Goal: Transaction & Acquisition: Purchase product/service

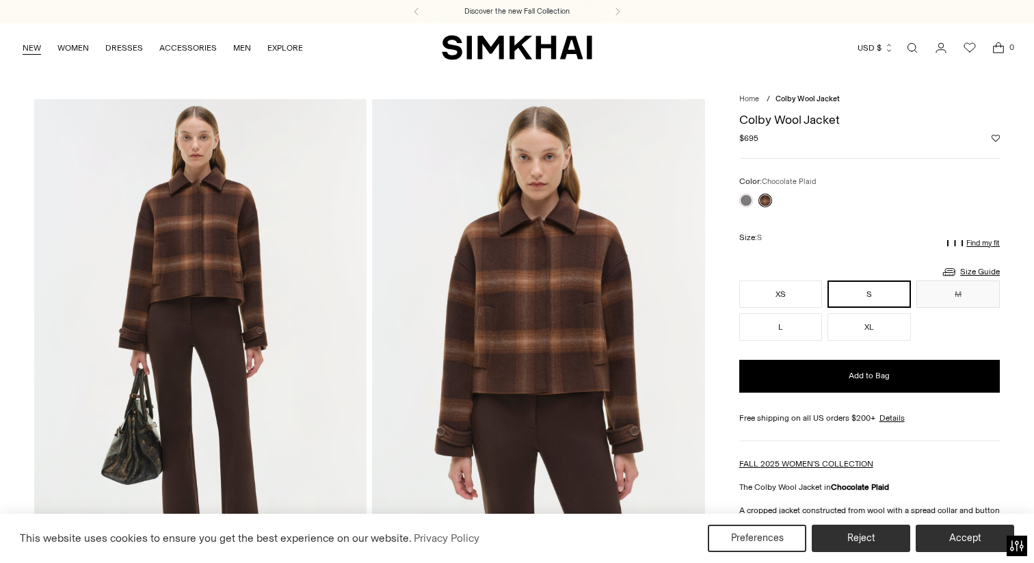
click at [29, 51] on link "NEW" at bounding box center [32, 48] width 18 height 30
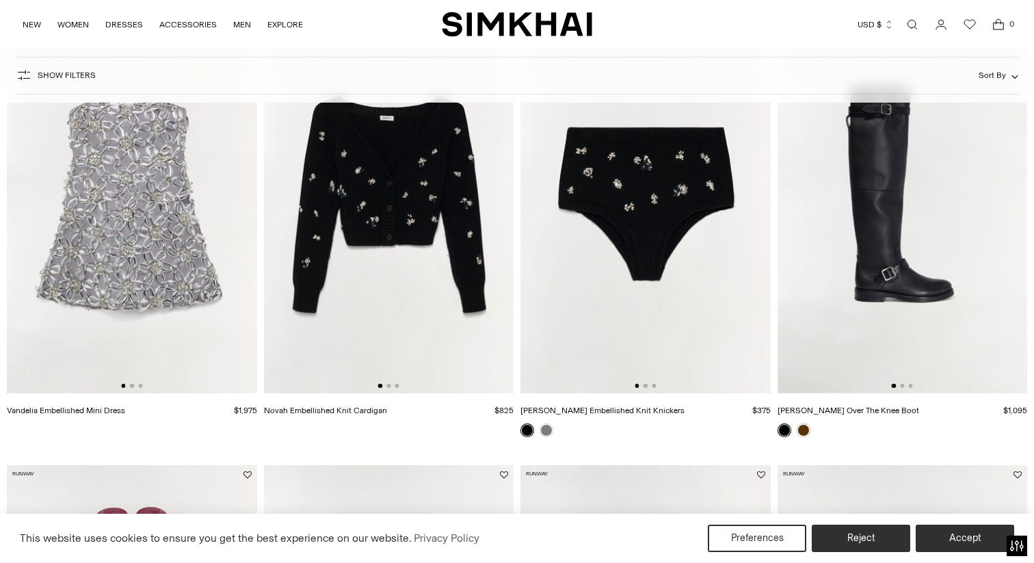
scroll to position [616, 0]
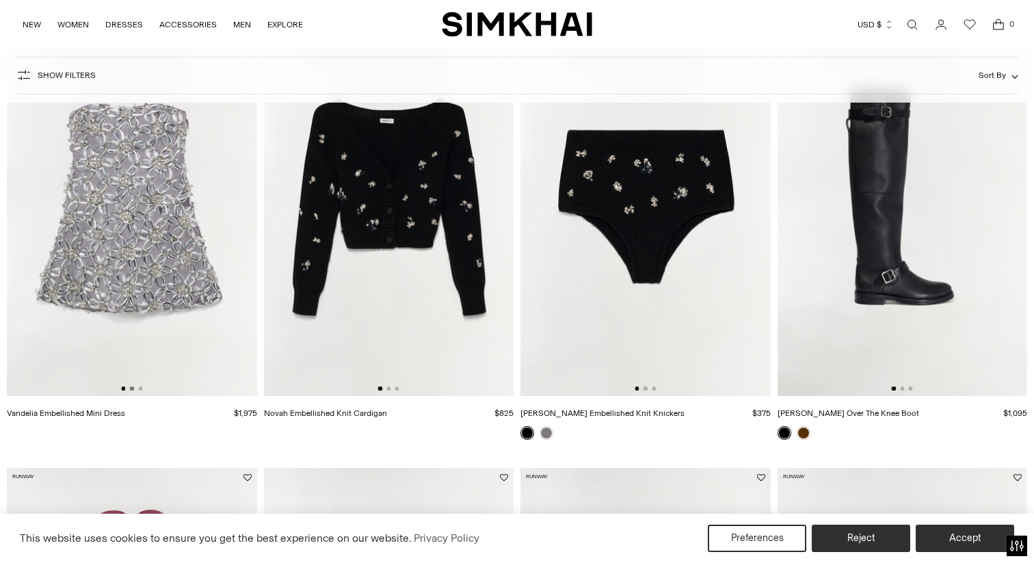
click at [133, 388] on button "Go to slide 2" at bounding box center [132, 388] width 4 height 4
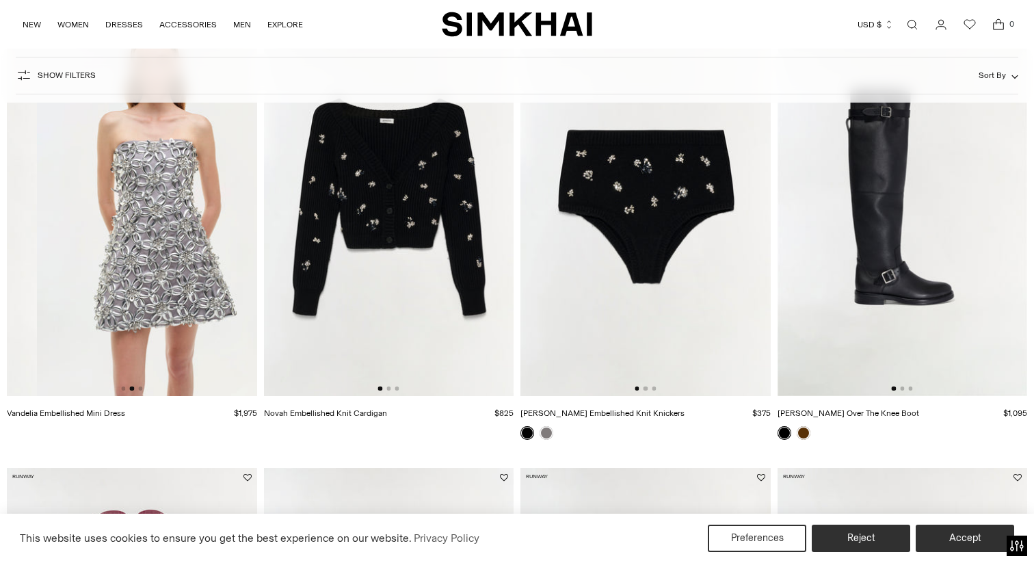
scroll to position [0, 250]
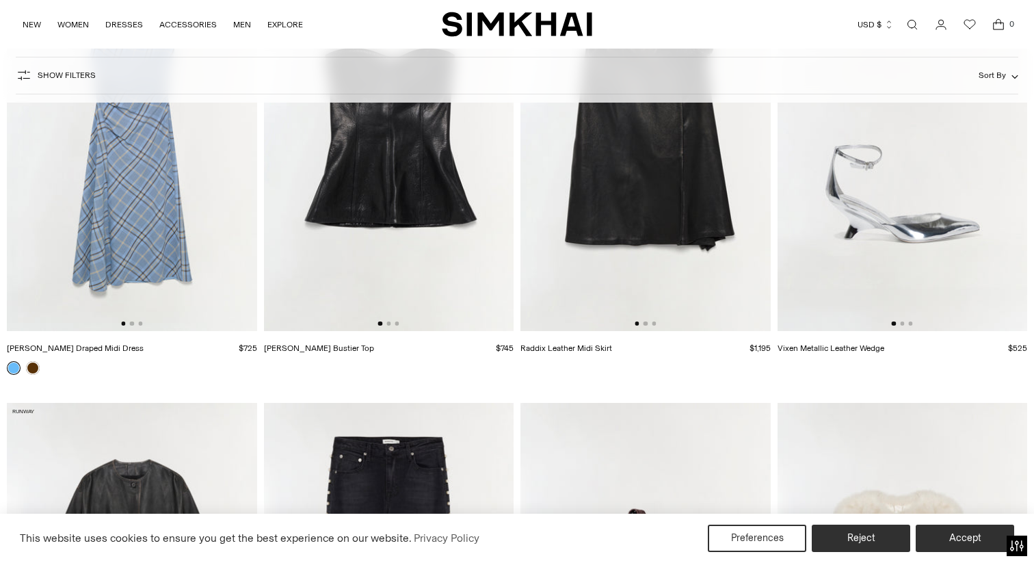
scroll to position [2466, 0]
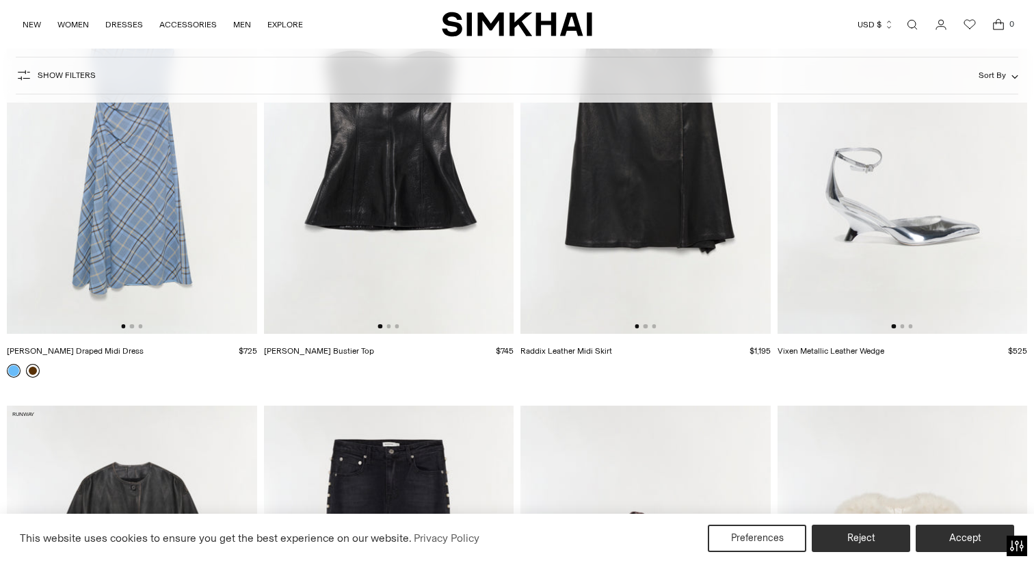
click at [29, 373] on link at bounding box center [33, 371] width 14 height 14
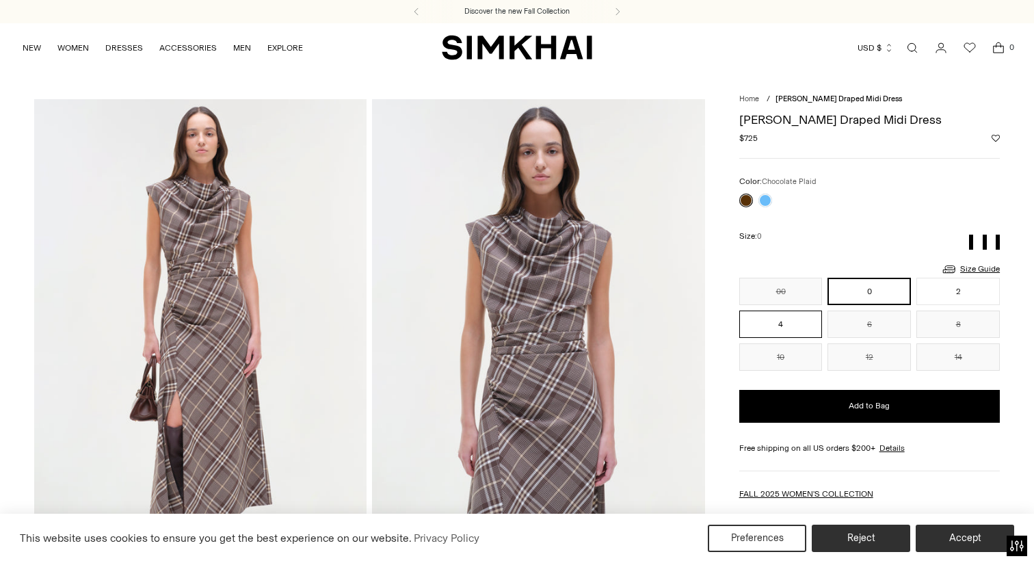
click at [764, 323] on button "4" at bounding box center [780, 323] width 83 height 27
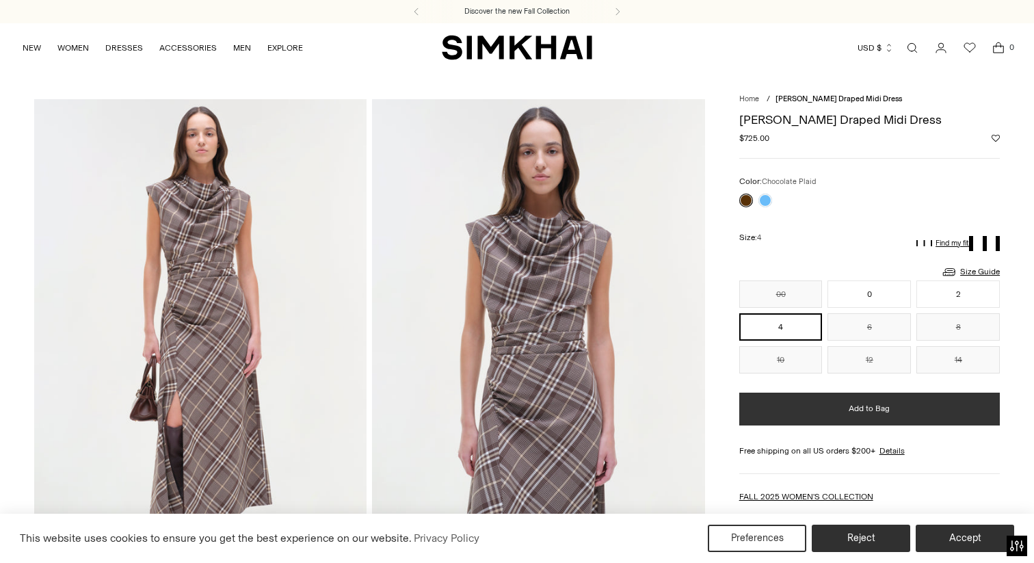
click at [919, 414] on button "Add to Bag" at bounding box center [869, 409] width 261 height 33
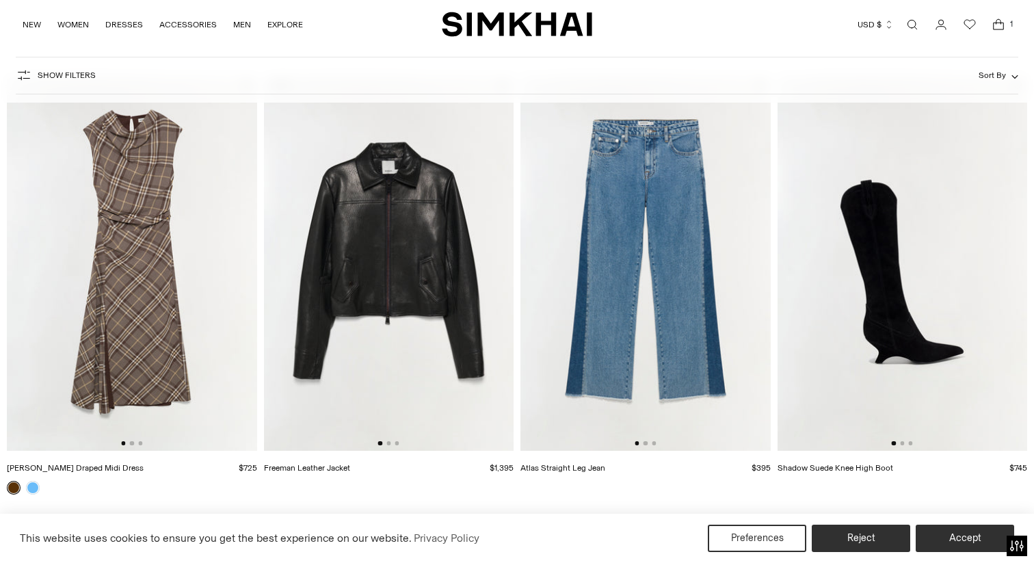
scroll to position [1999, 0]
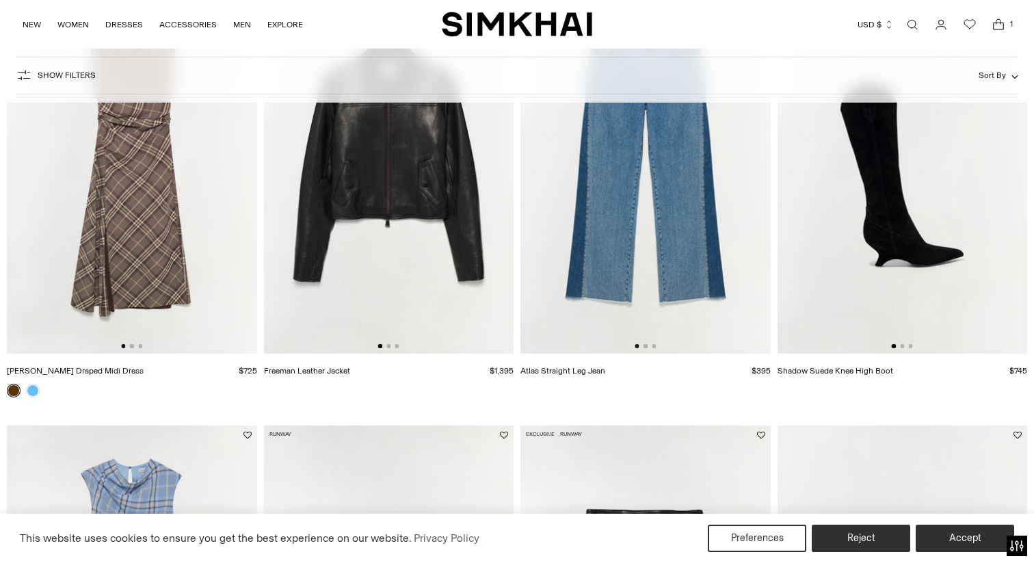
click at [151, 311] on img at bounding box center [132, 166] width 250 height 375
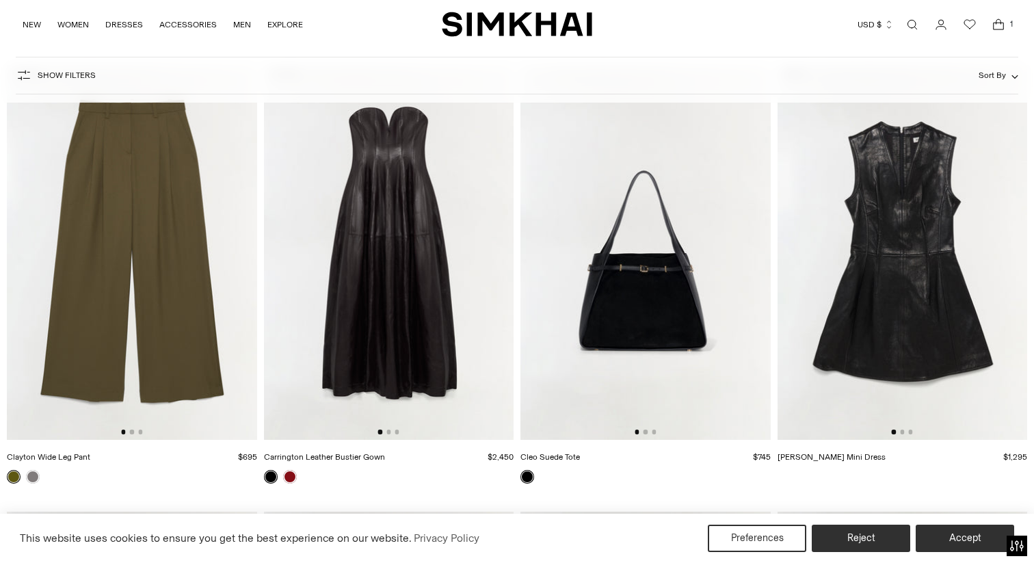
scroll to position [3249, 0]
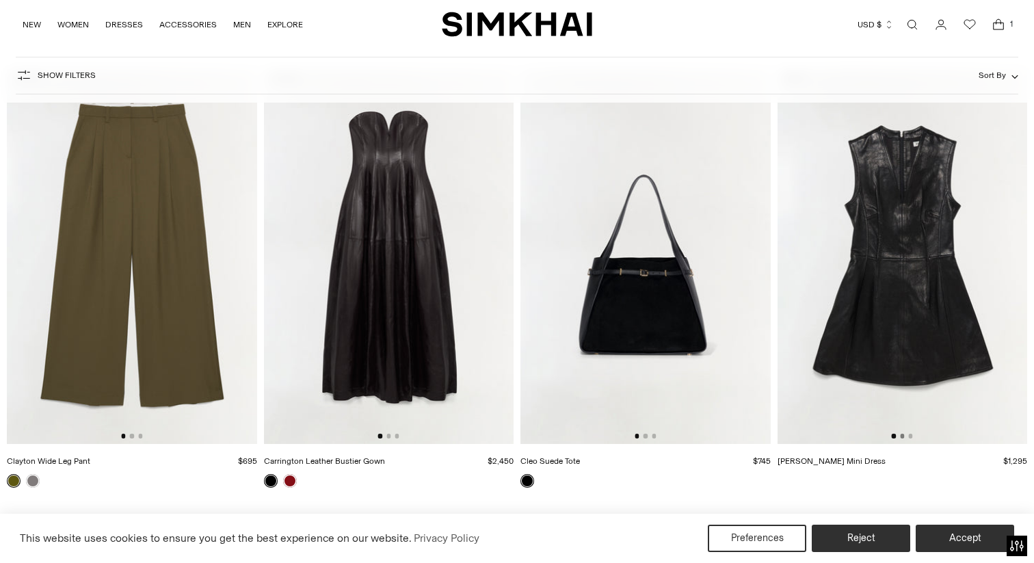
click at [903, 436] on button "Go to slide 2" at bounding box center [902, 436] width 4 height 4
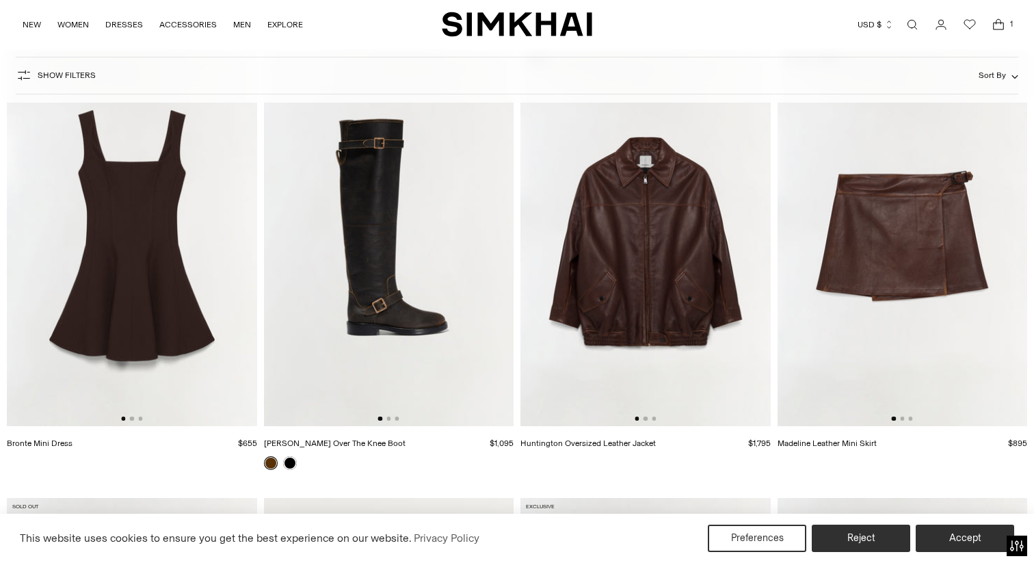
scroll to position [4158, 0]
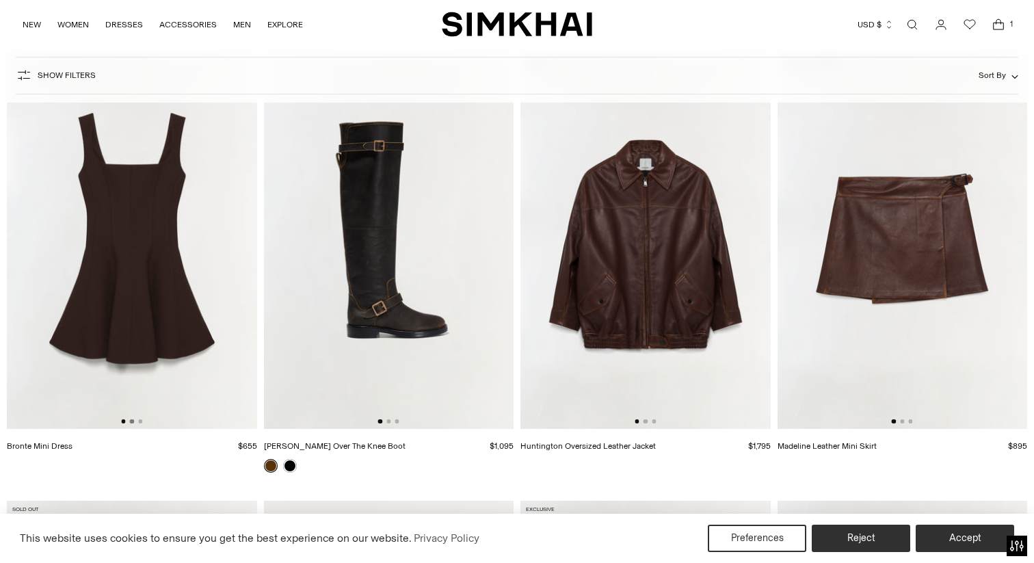
click at [131, 423] on button "Go to slide 2" at bounding box center [132, 421] width 4 height 4
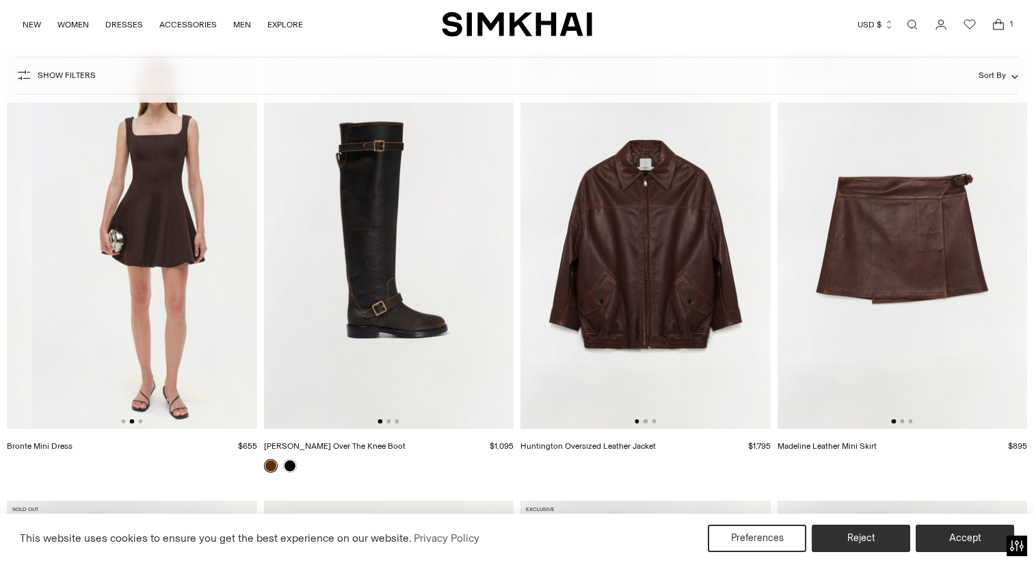
scroll to position [0, 250]
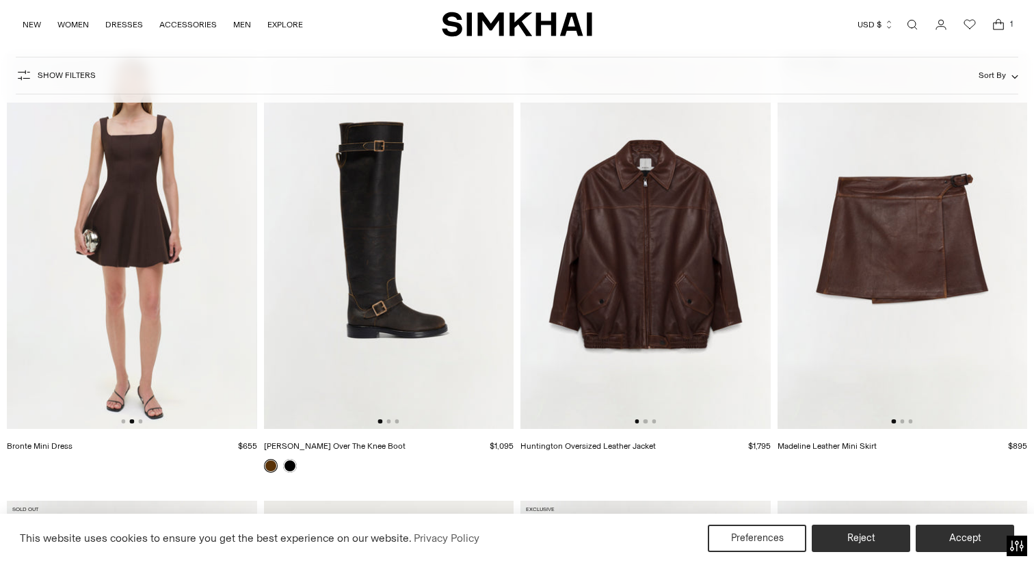
click at [122, 195] on img at bounding box center [132, 241] width 250 height 375
click at [610, 367] on img at bounding box center [645, 241] width 250 height 375
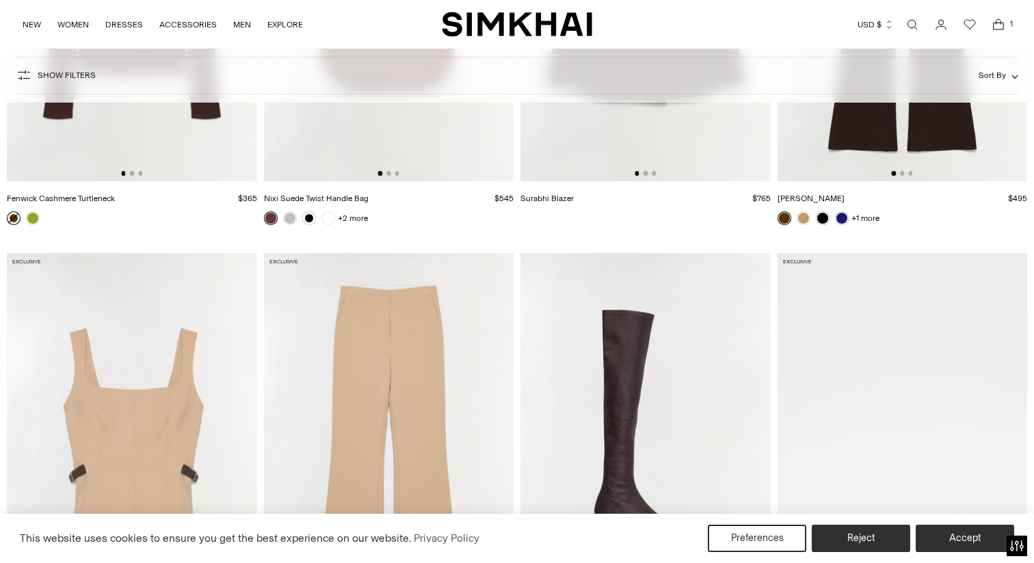
scroll to position [5051, 0]
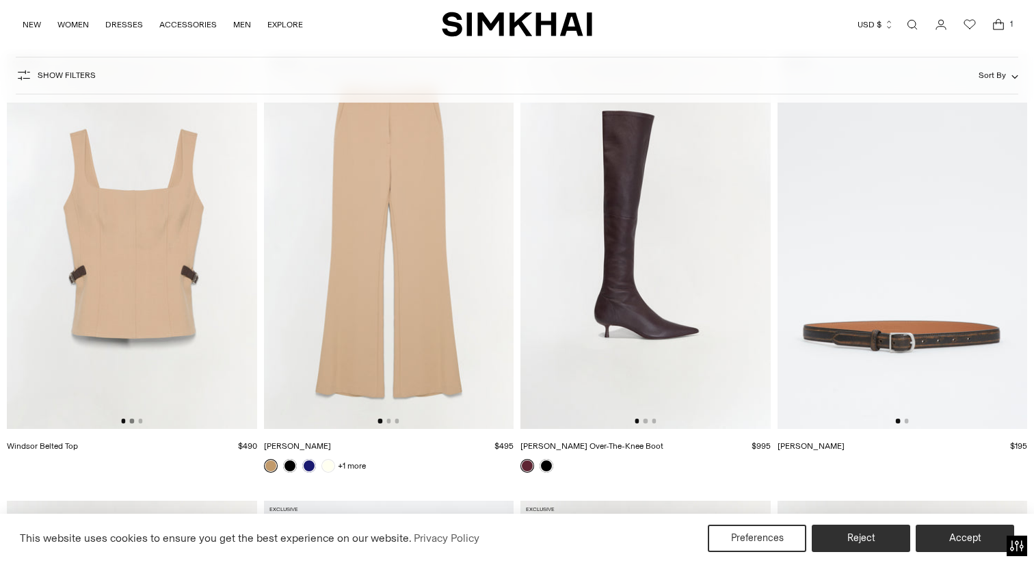
click at [133, 421] on button "Go to slide 2" at bounding box center [132, 421] width 4 height 4
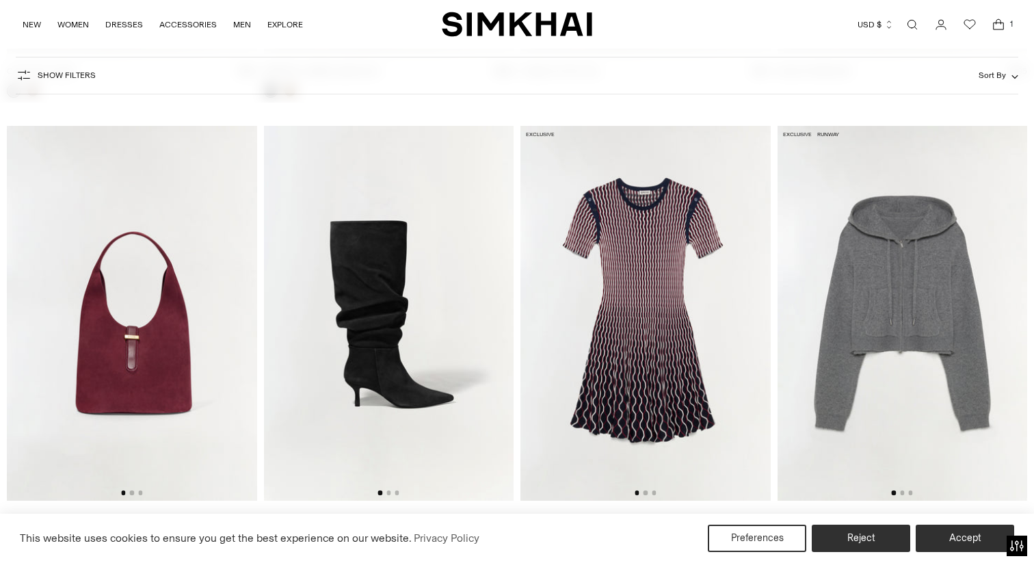
scroll to position [6447, 0]
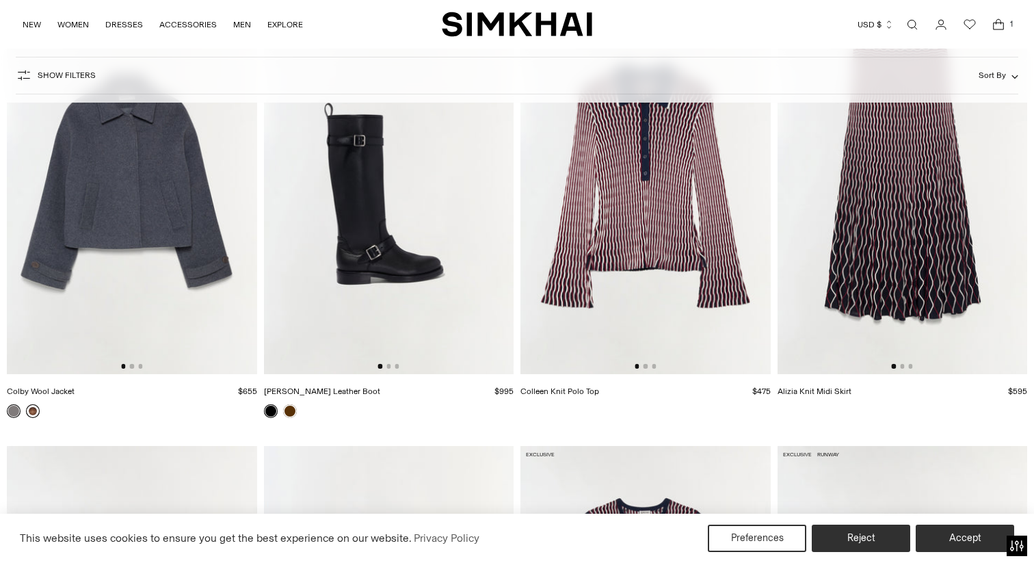
click at [34, 413] on link at bounding box center [33, 411] width 14 height 14
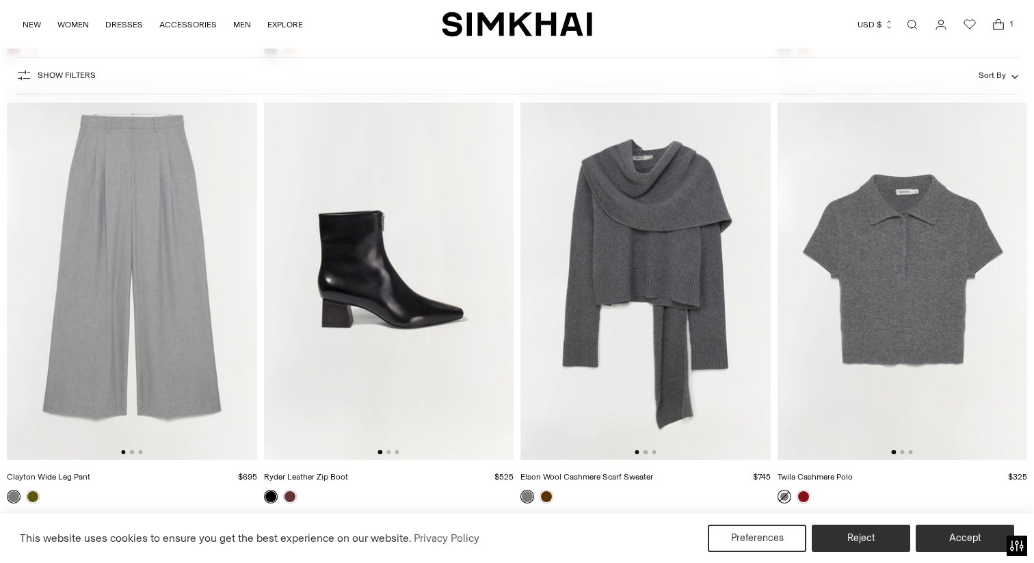
scroll to position [7254, 0]
click at [646, 453] on button "Go to slide 2" at bounding box center [646, 453] width 4 height 4
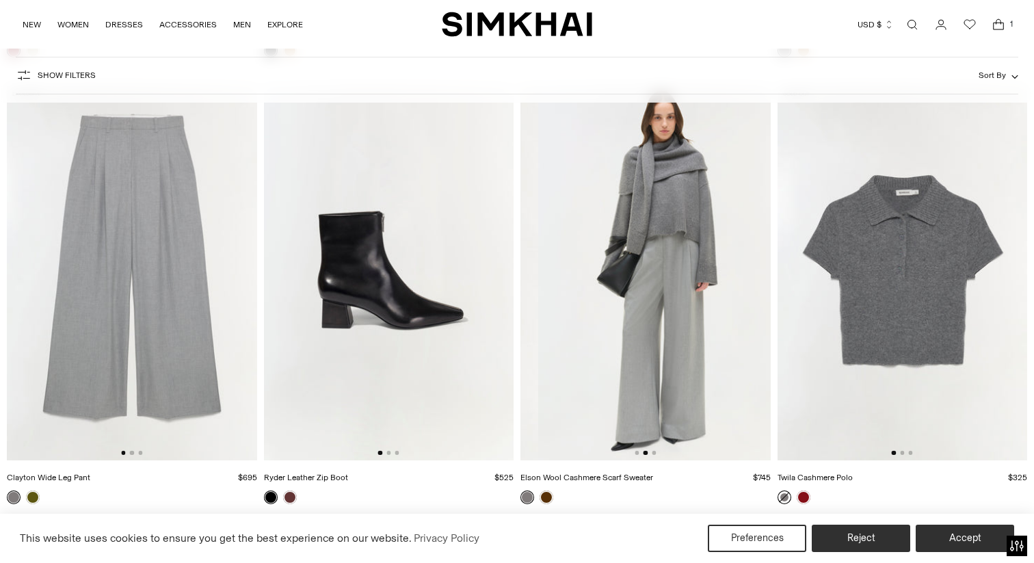
scroll to position [0, 250]
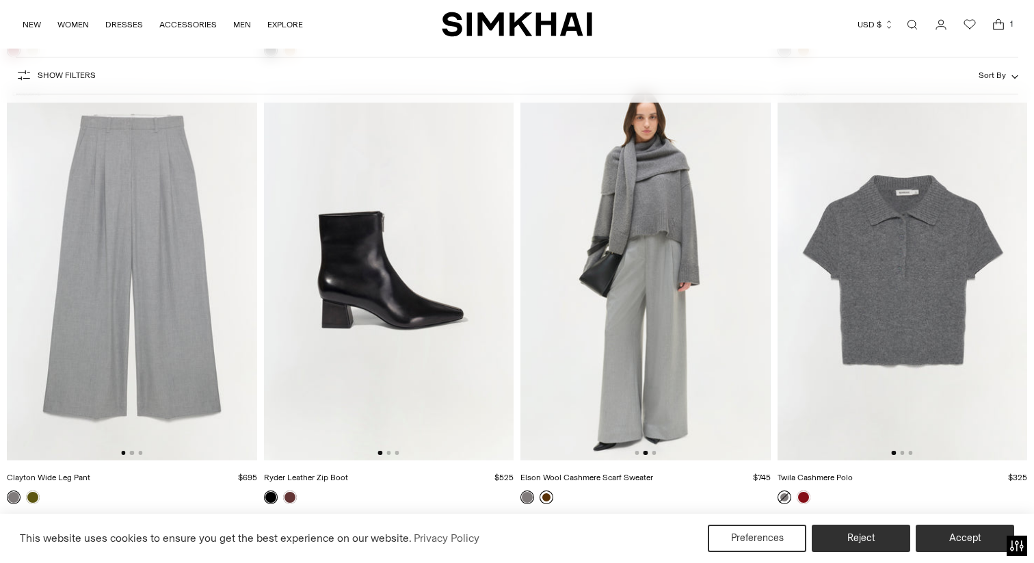
click at [551, 498] on link at bounding box center [547, 497] width 14 height 14
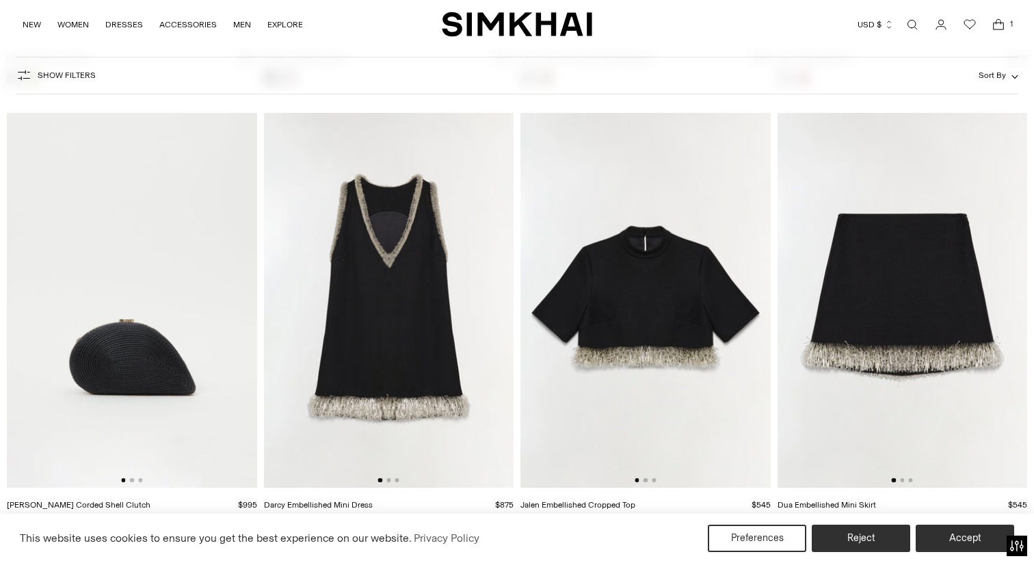
scroll to position [7676, 0]
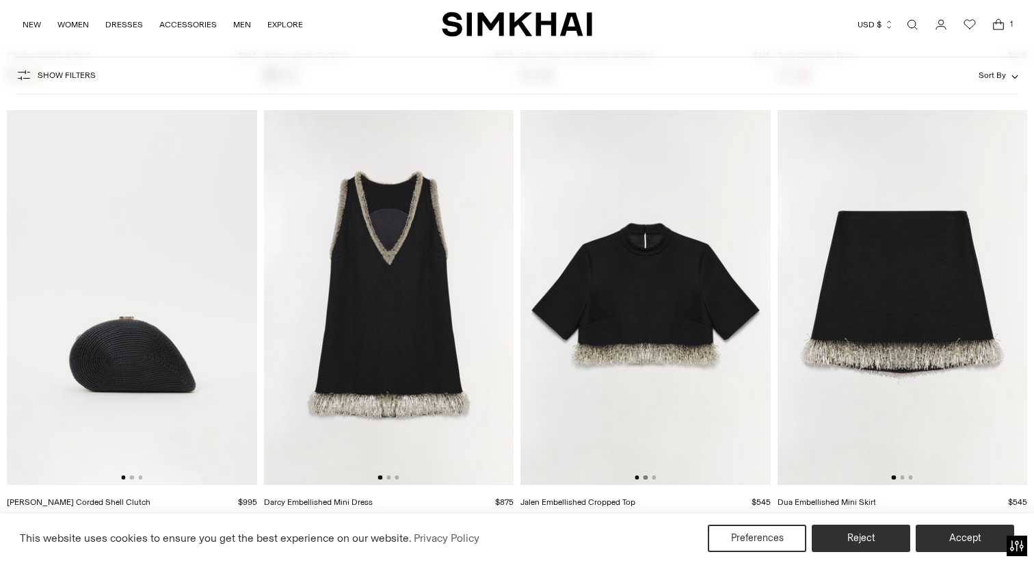
click at [646, 477] on button "Go to slide 2" at bounding box center [646, 477] width 4 height 4
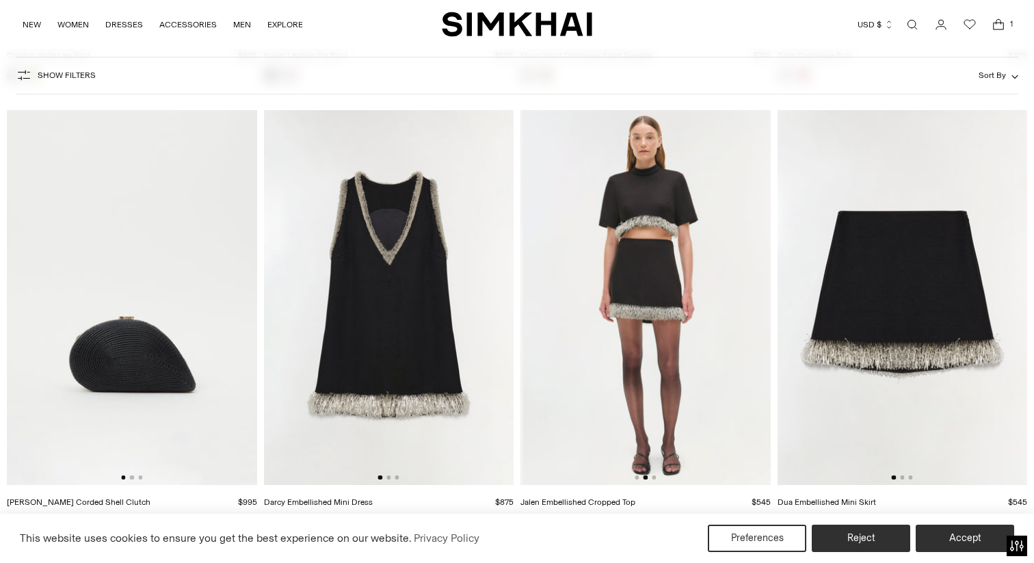
scroll to position [0, 250]
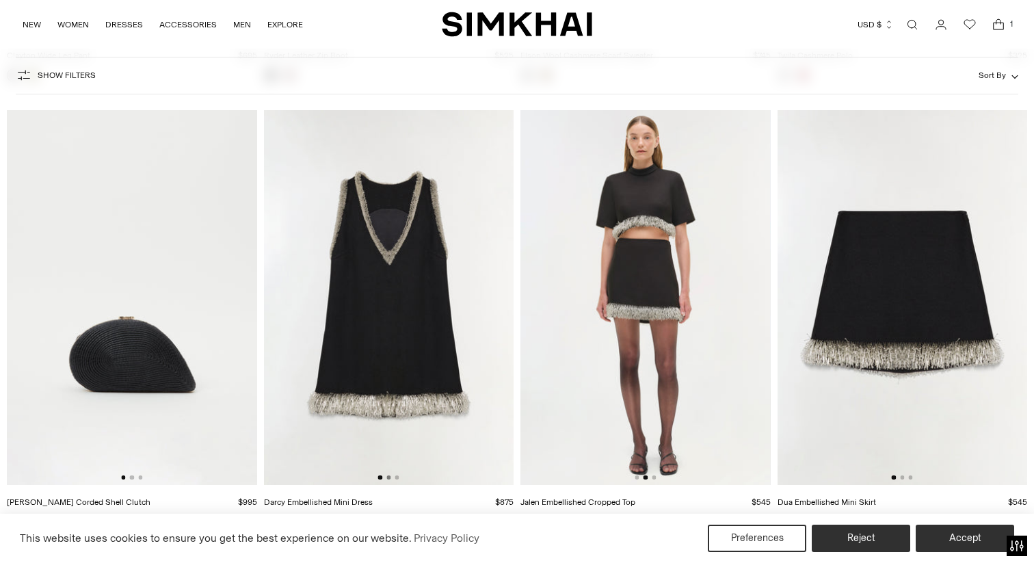
click at [388, 477] on button "Go to slide 2" at bounding box center [388, 477] width 4 height 4
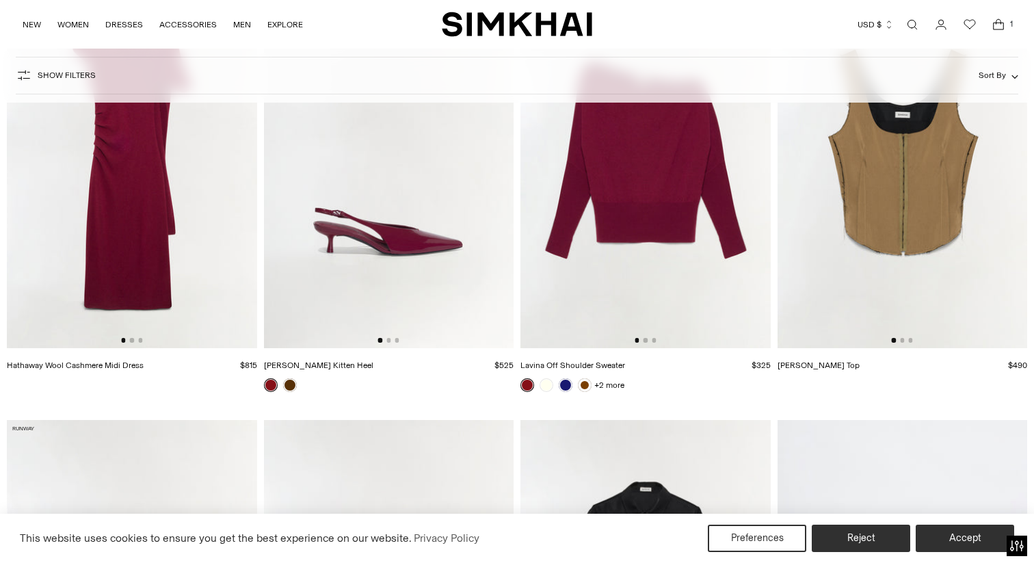
scroll to position [8614, 0]
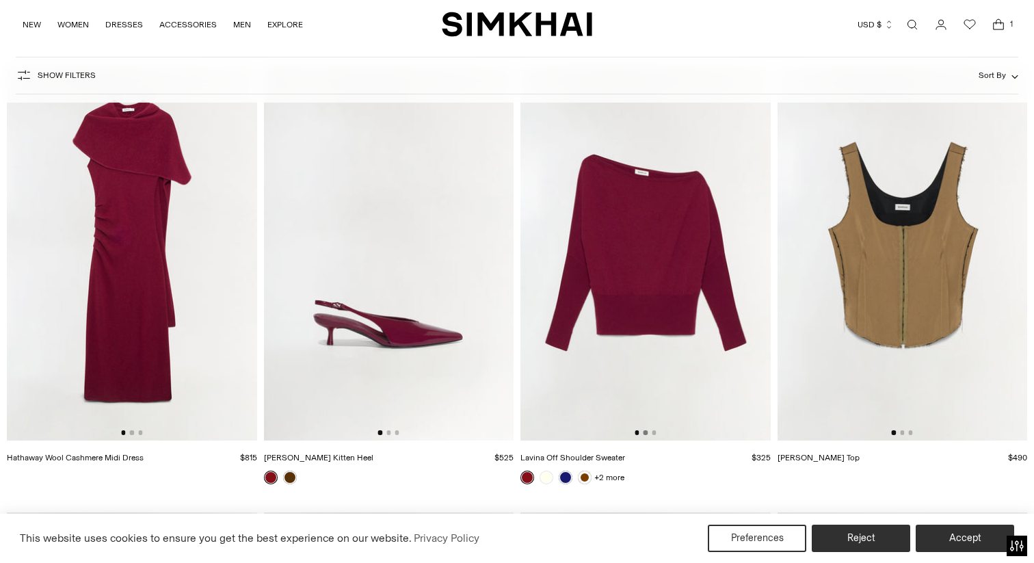
click at [644, 433] on button "Go to slide 2" at bounding box center [646, 432] width 4 height 4
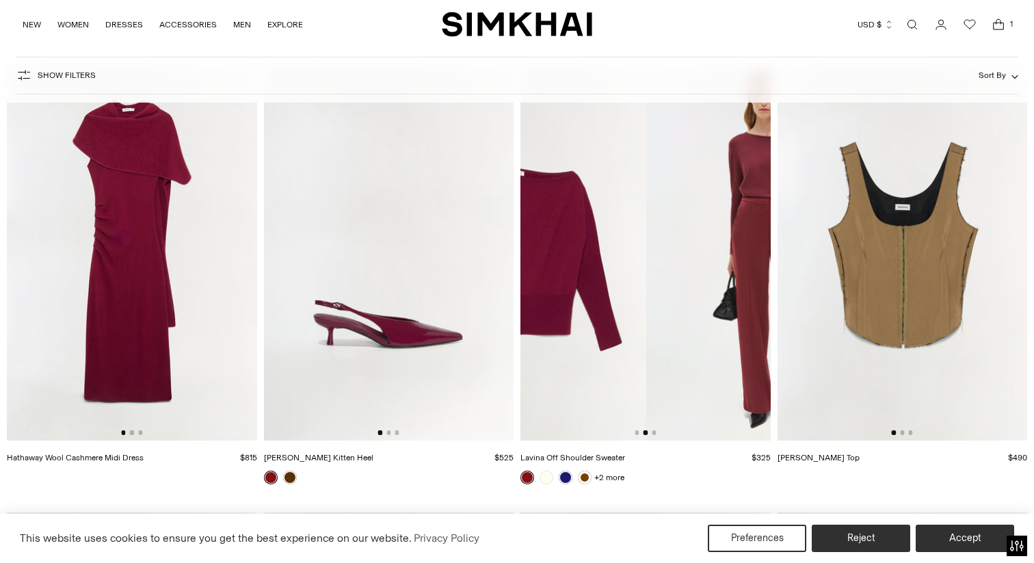
scroll to position [0, 250]
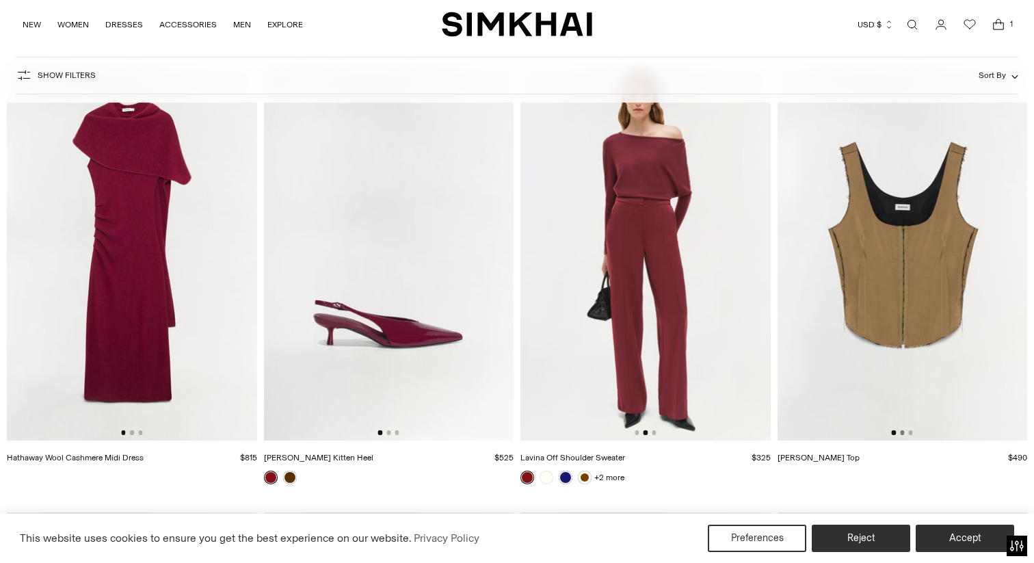
click at [902, 434] on button "Go to slide 2" at bounding box center [902, 432] width 4 height 4
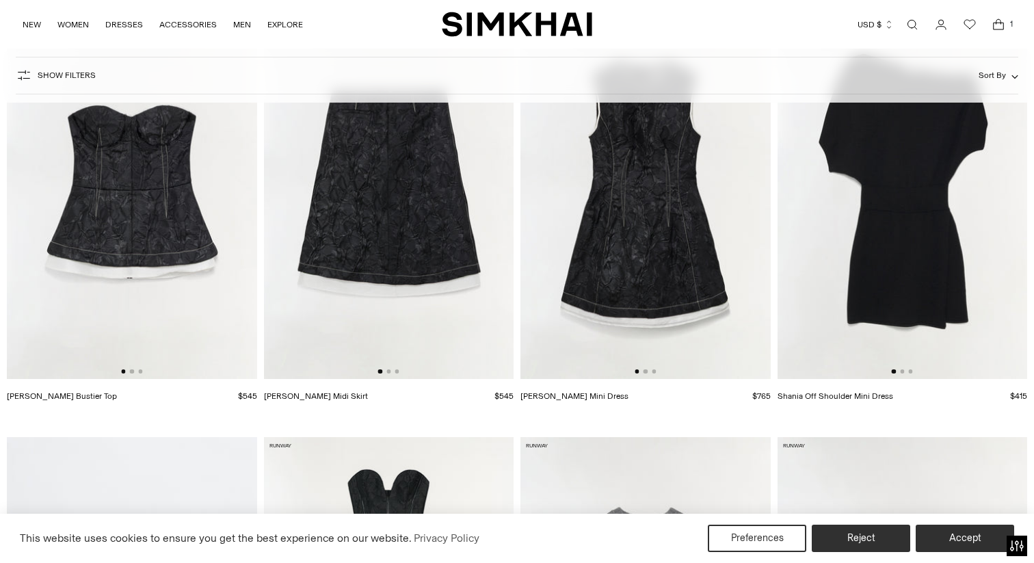
scroll to position [9550, 0]
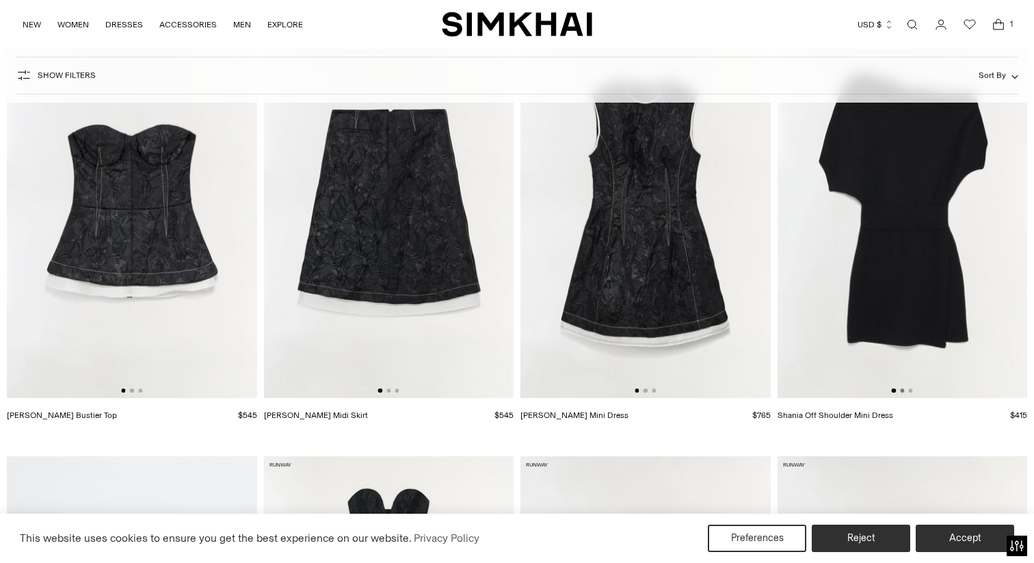
click at [903, 392] on button "Go to slide 2" at bounding box center [902, 390] width 4 height 4
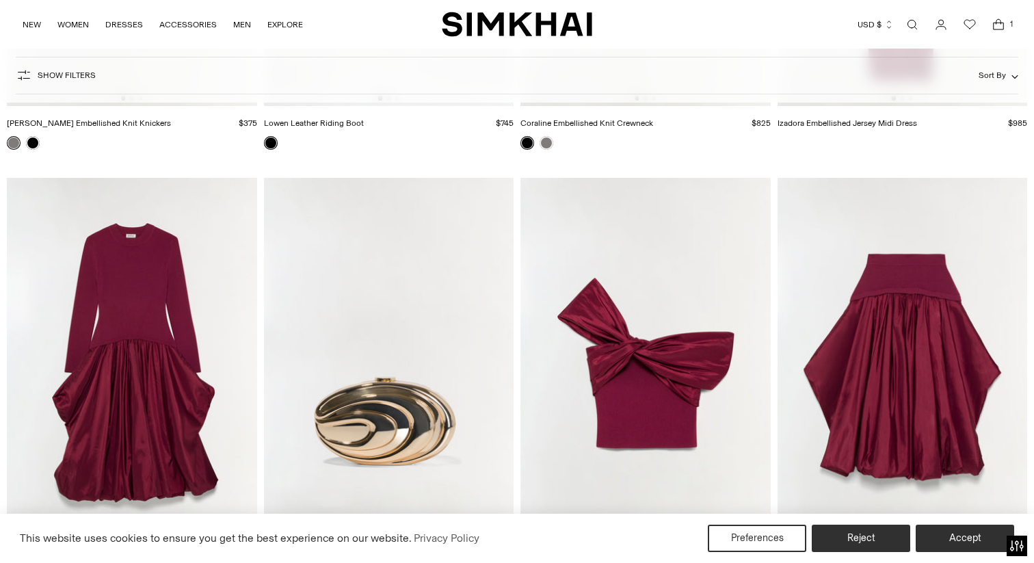
scroll to position [10824, 0]
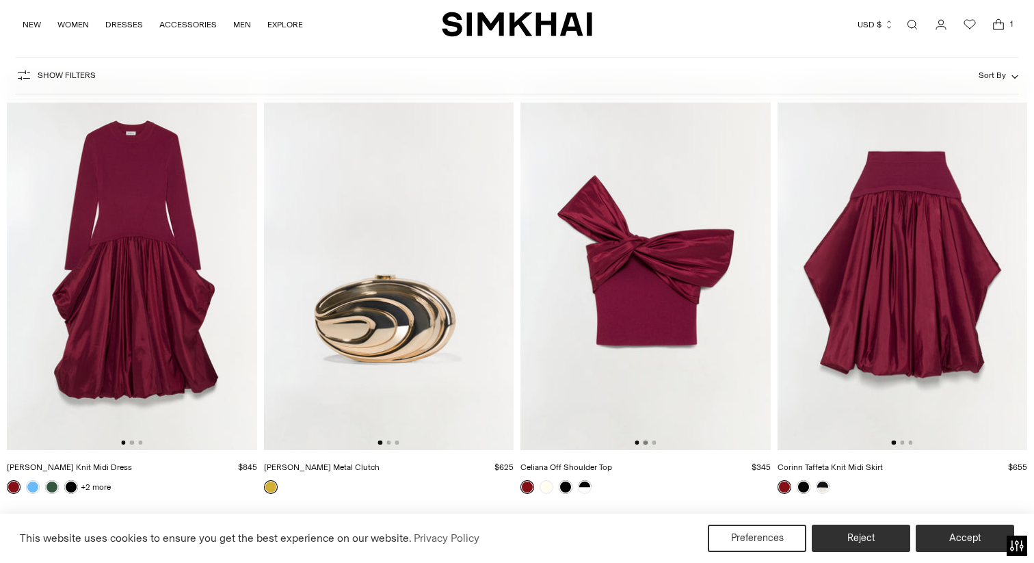
click at [646, 442] on button "Go to slide 2" at bounding box center [646, 442] width 4 height 4
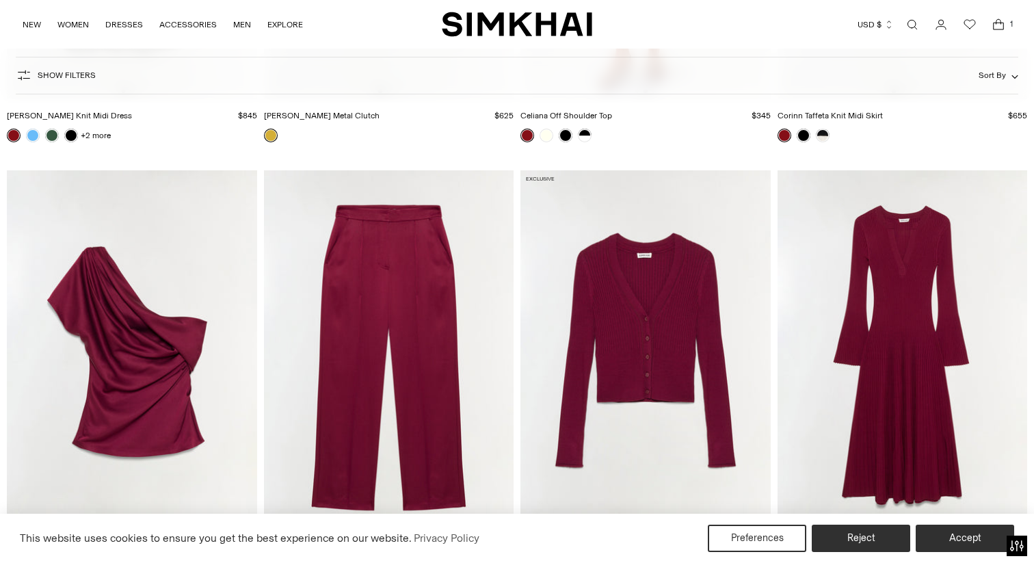
scroll to position [11286, 0]
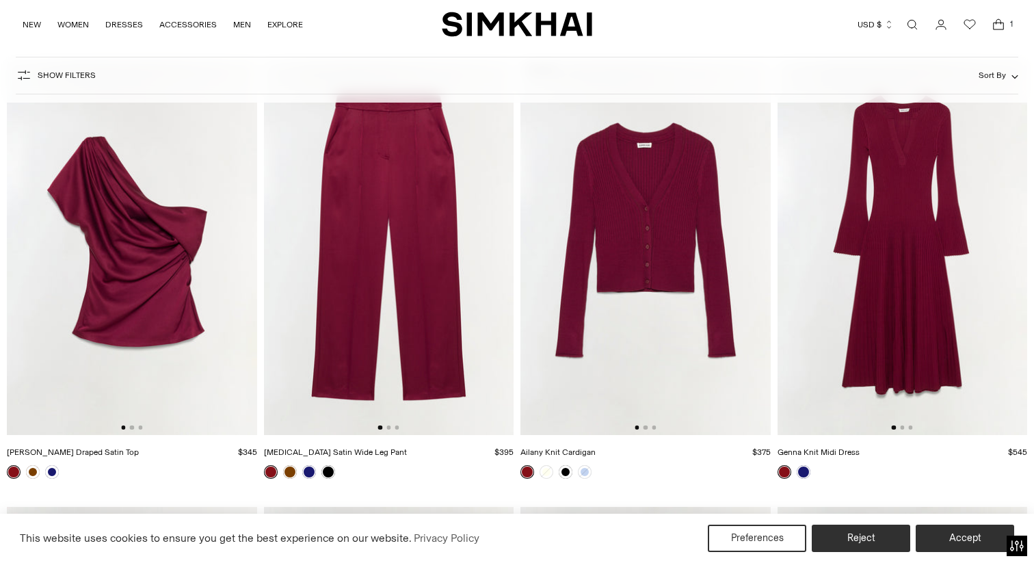
click at [133, 425] on img at bounding box center [132, 247] width 250 height 375
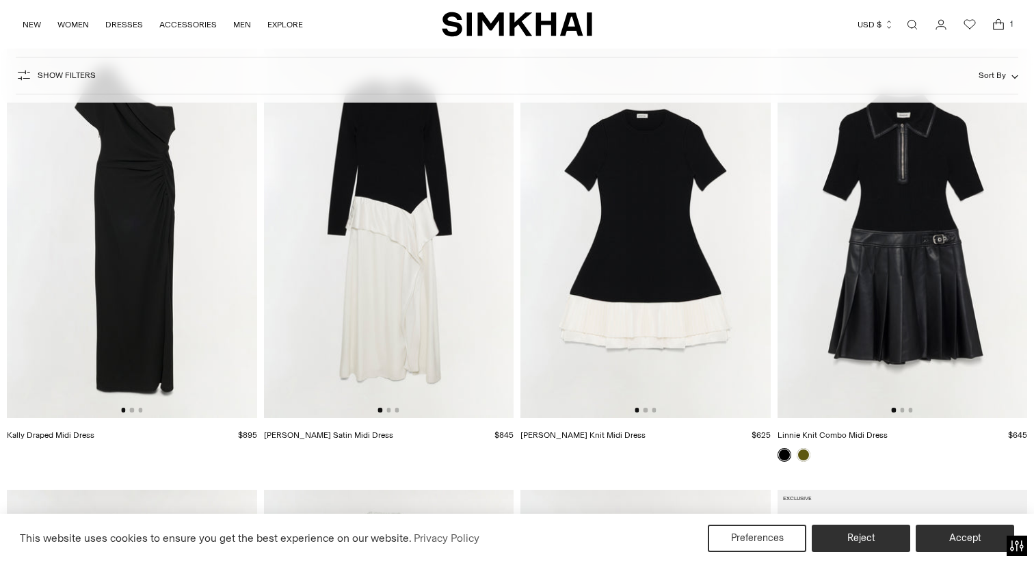
scroll to position [11689, 0]
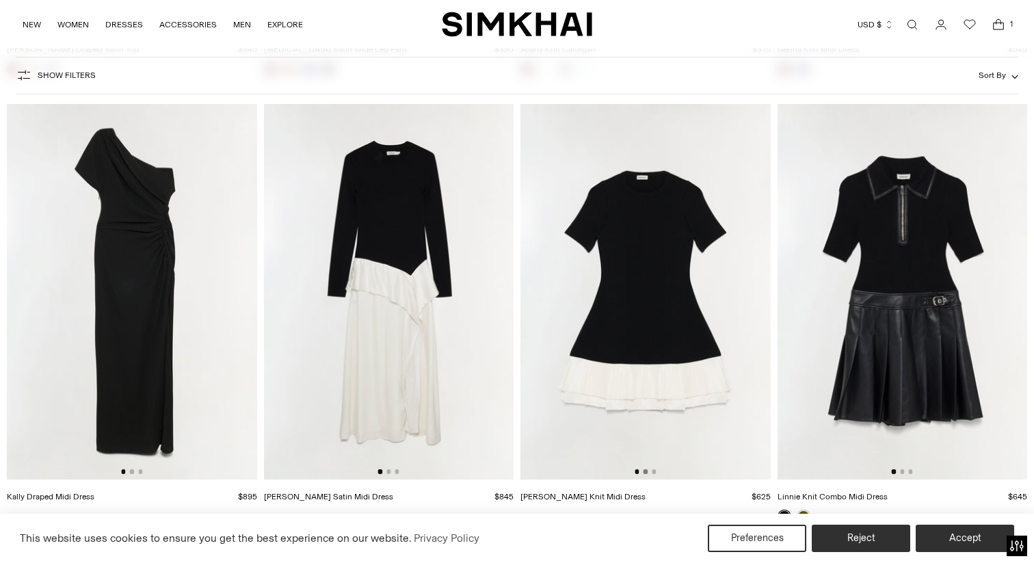
click at [644, 473] on button "Go to slide 2" at bounding box center [646, 471] width 4 height 4
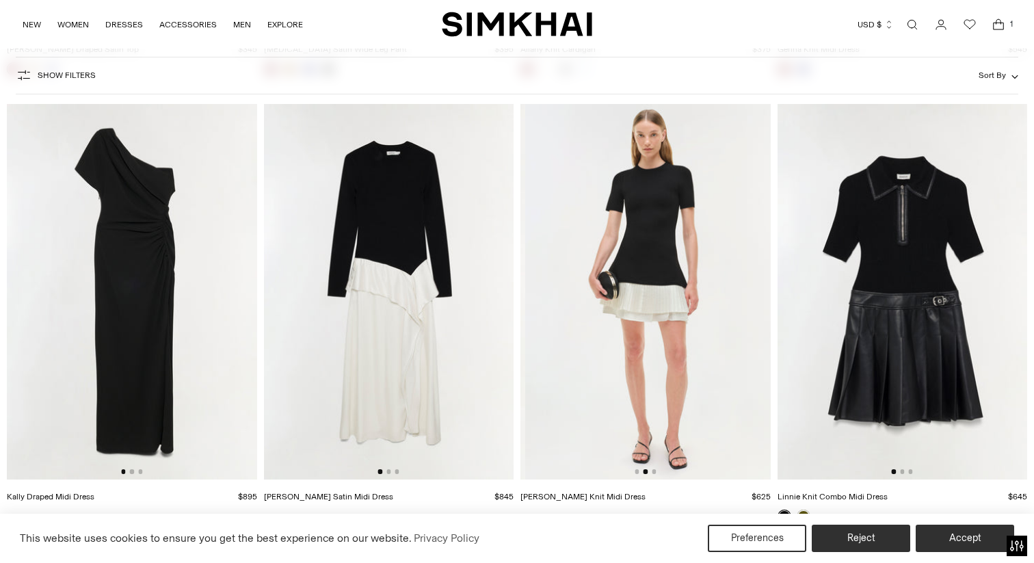
scroll to position [0, 250]
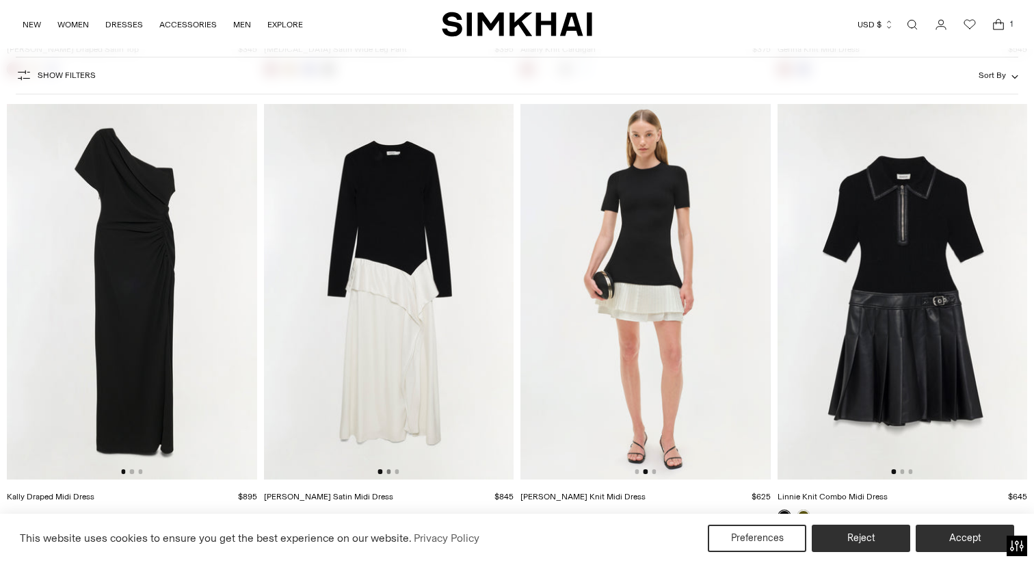
click at [387, 471] on button "Go to slide 2" at bounding box center [388, 471] width 4 height 4
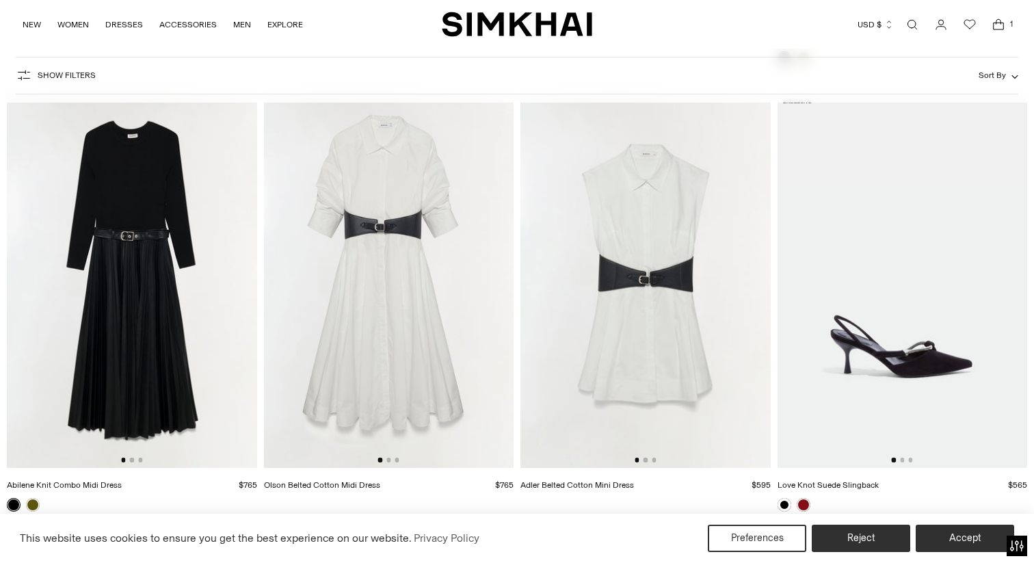
scroll to position [12151, 0]
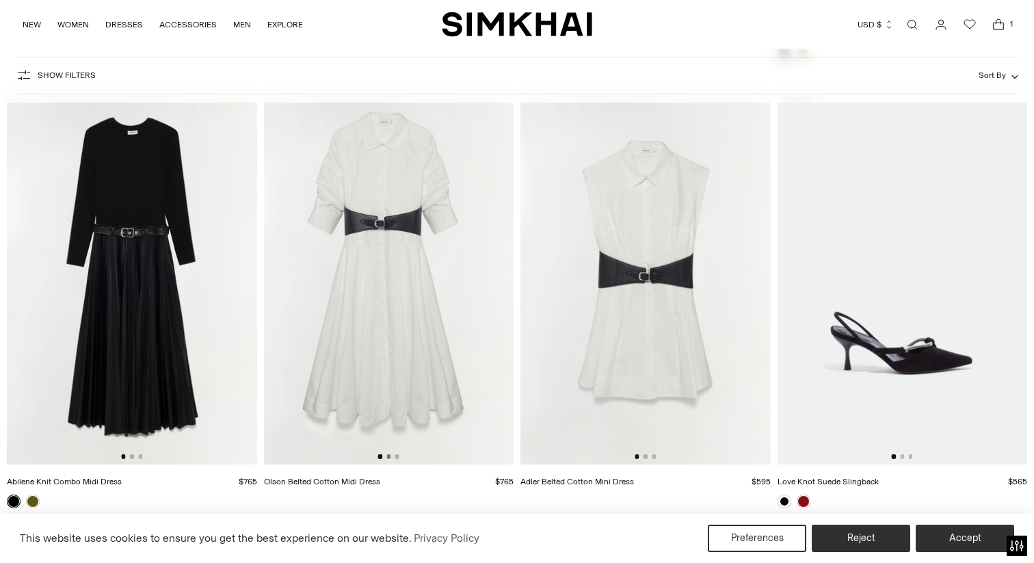
click at [386, 456] on button "Go to slide 2" at bounding box center [388, 456] width 4 height 4
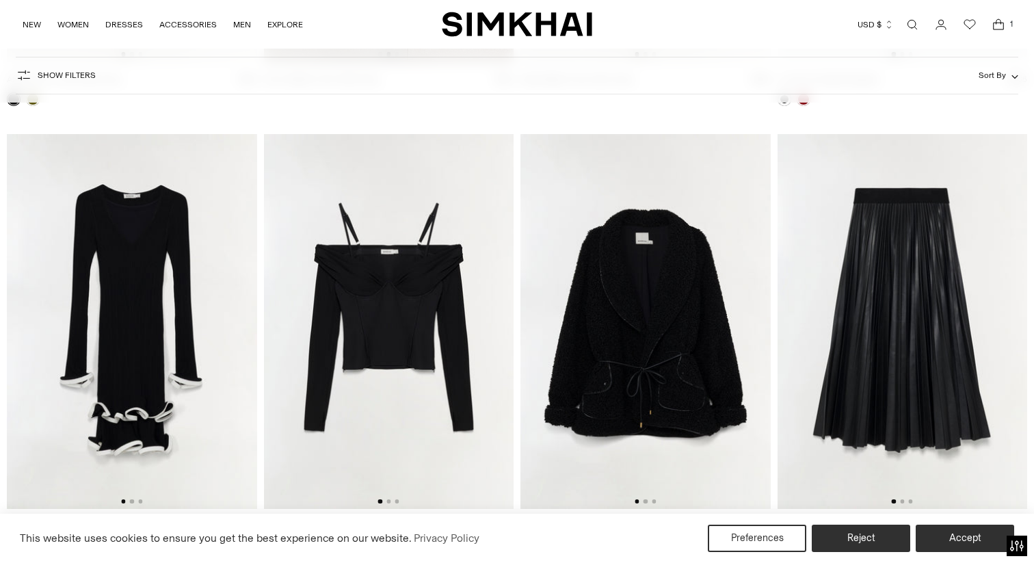
scroll to position [12594, 0]
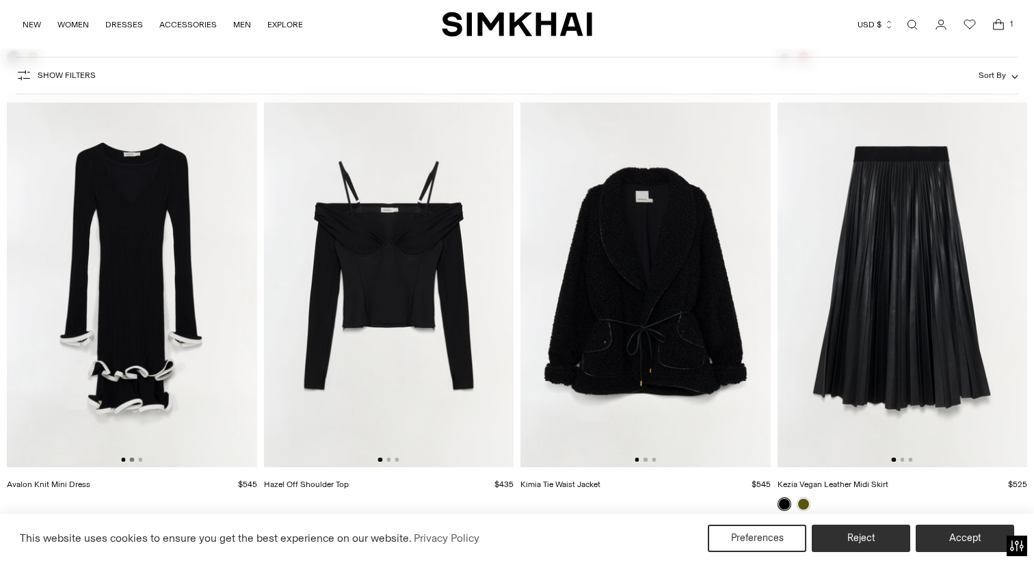
click at [130, 458] on button "Go to slide 2" at bounding box center [132, 460] width 4 height 4
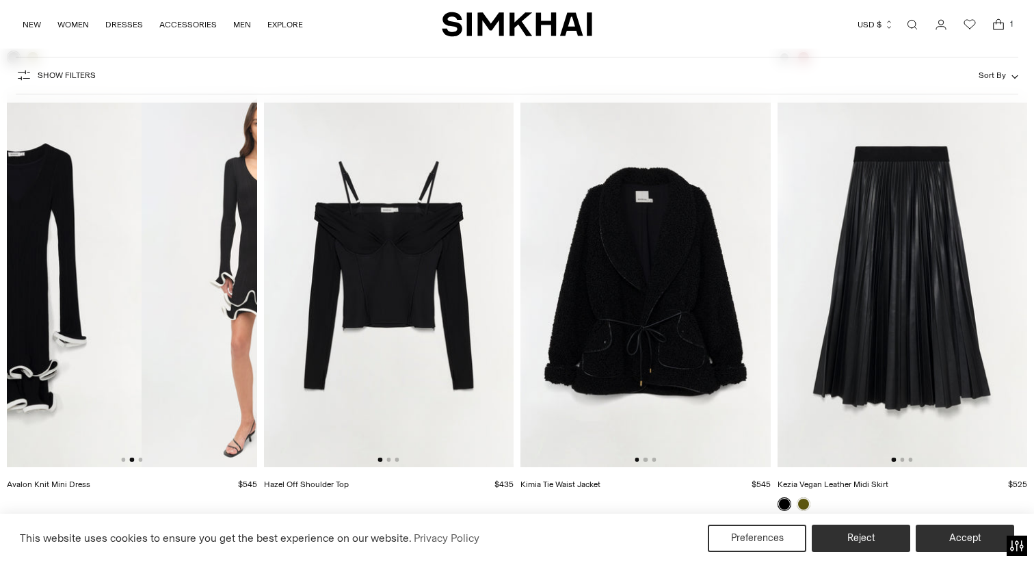
scroll to position [0, 250]
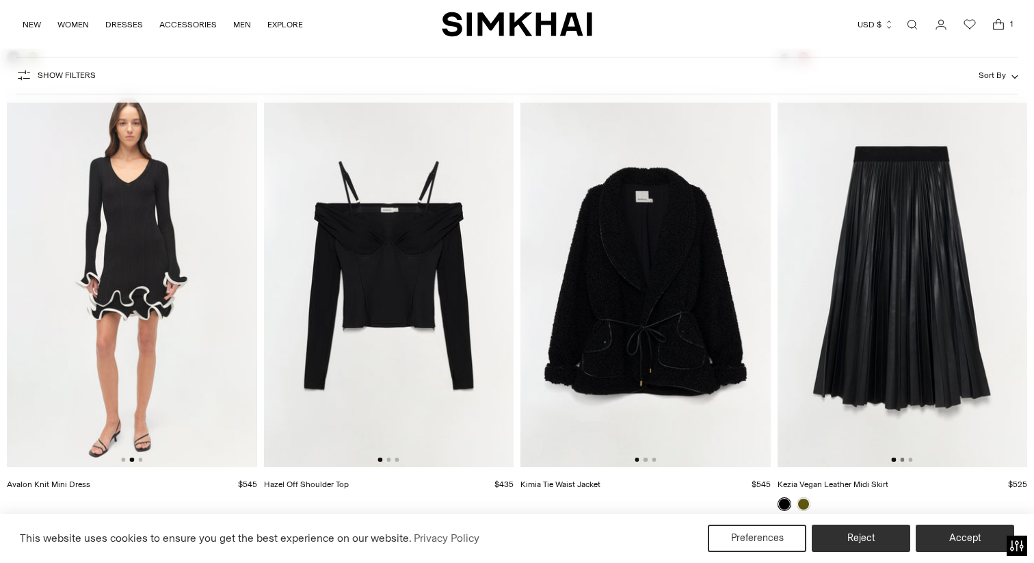
click at [901, 459] on button "Go to slide 2" at bounding box center [902, 460] width 4 height 4
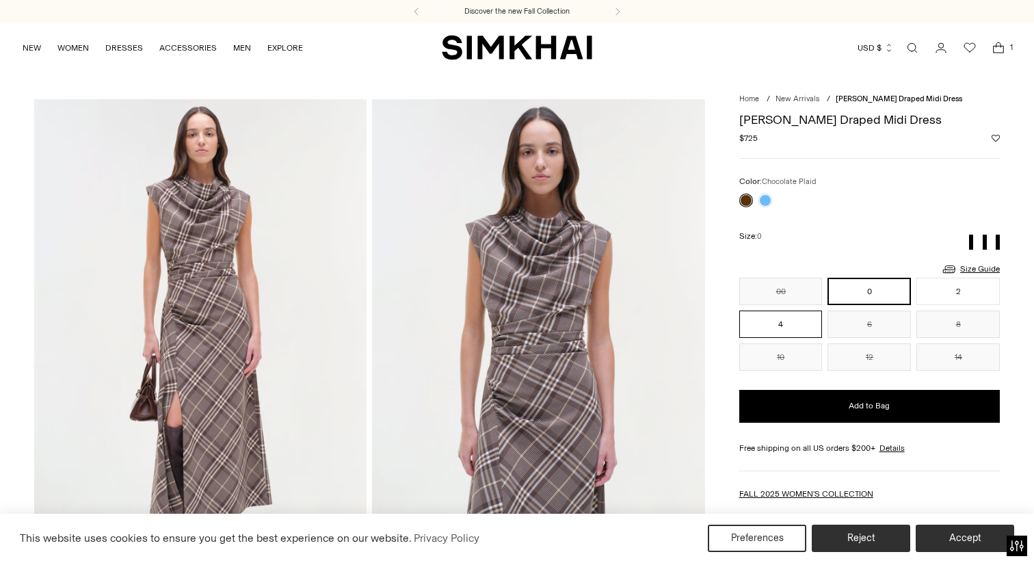
click at [792, 327] on button "4" at bounding box center [780, 323] width 83 height 27
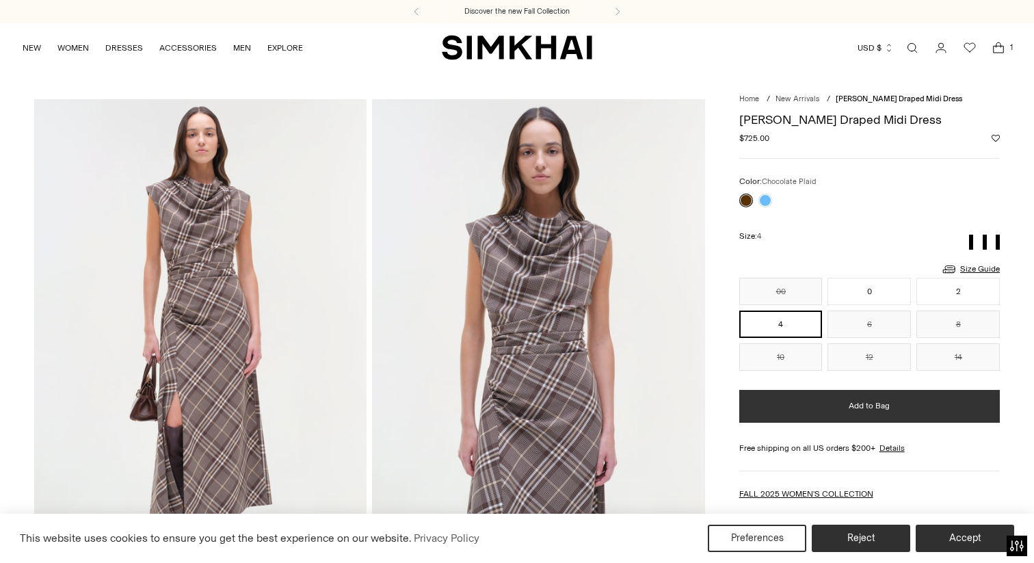
click at [873, 406] on span "Add to Bag" at bounding box center [869, 406] width 41 height 12
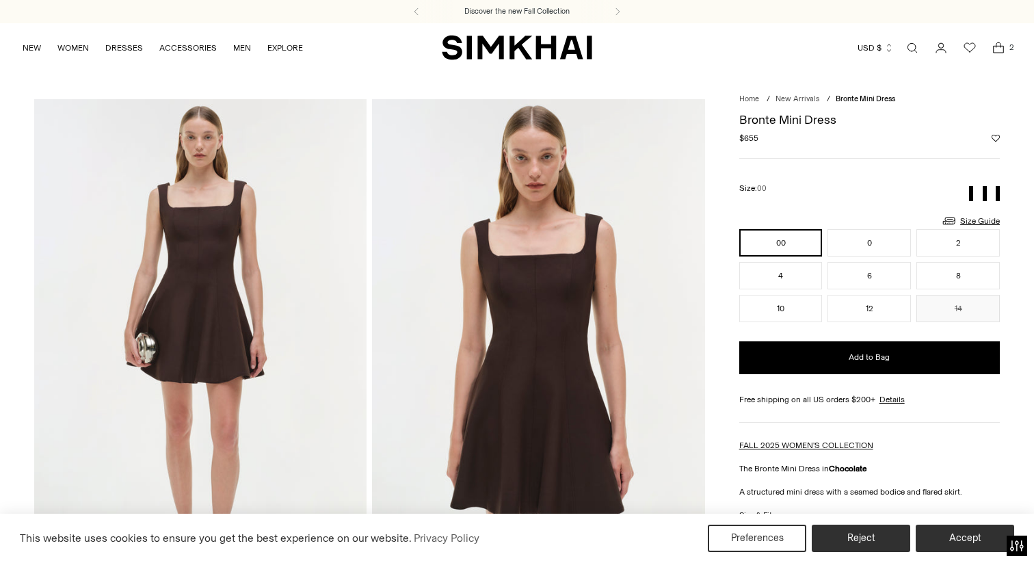
click at [521, 315] on img at bounding box center [538, 348] width 332 height 499
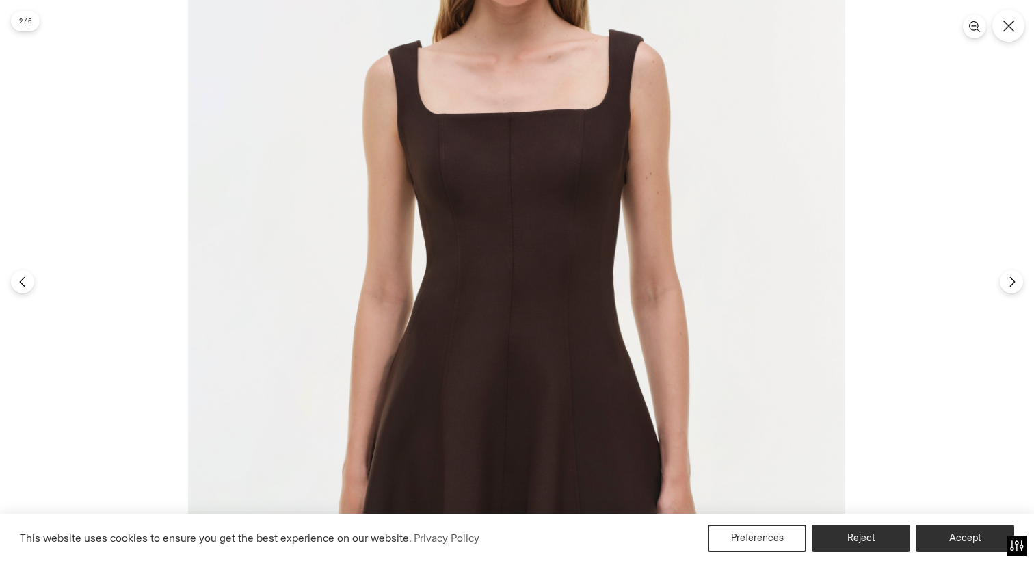
click at [1014, 29] on button "Close" at bounding box center [1008, 26] width 32 height 32
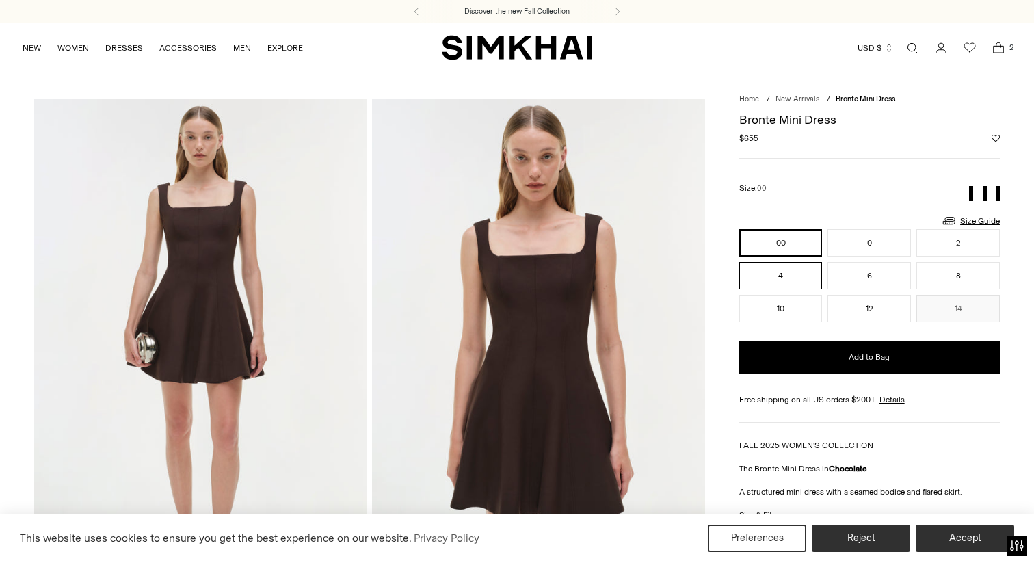
click at [791, 266] on button "4" at bounding box center [780, 275] width 83 height 27
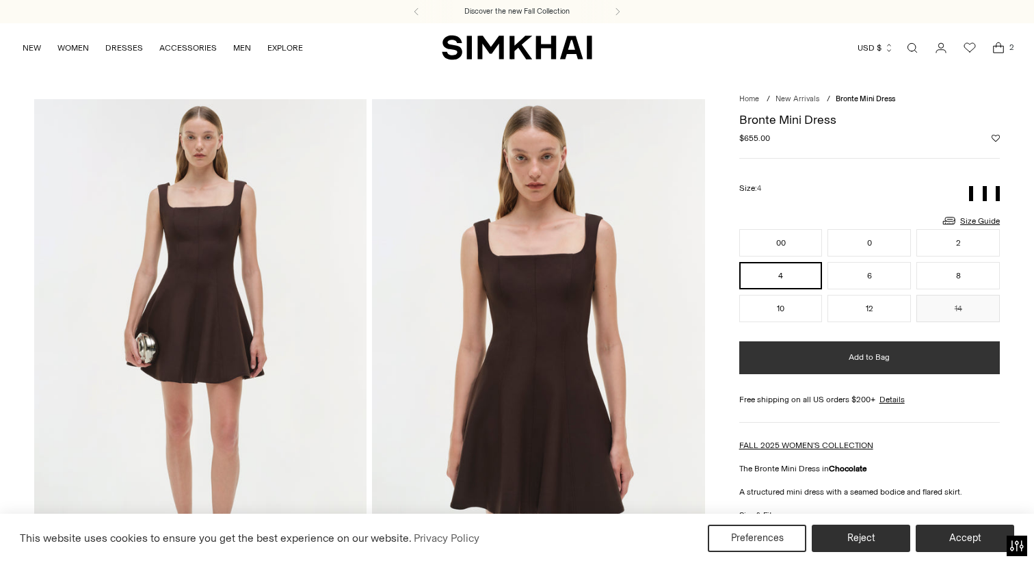
click at [810, 349] on button "Add to Bag" at bounding box center [869, 357] width 261 height 33
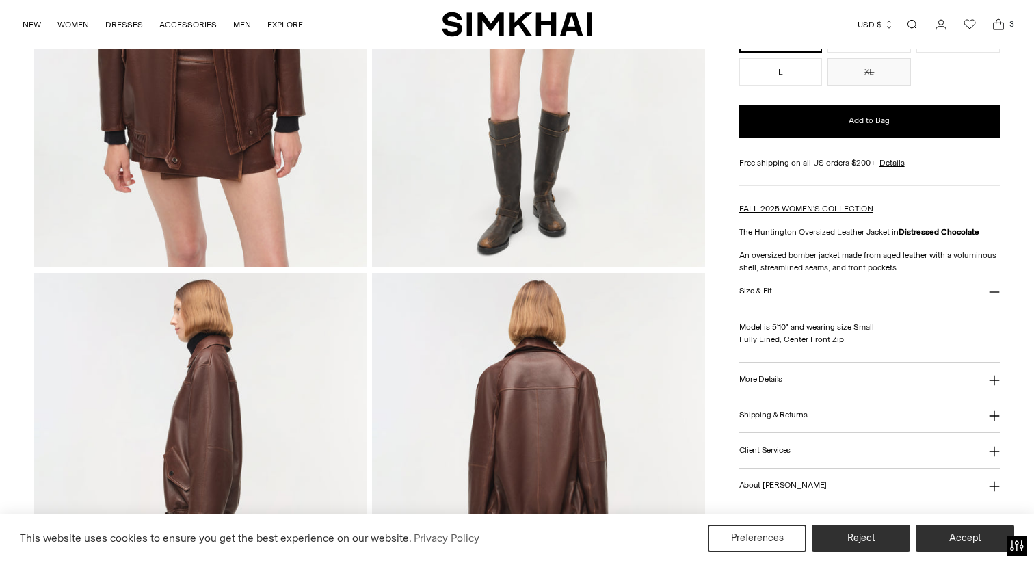
scroll to position [149, 0]
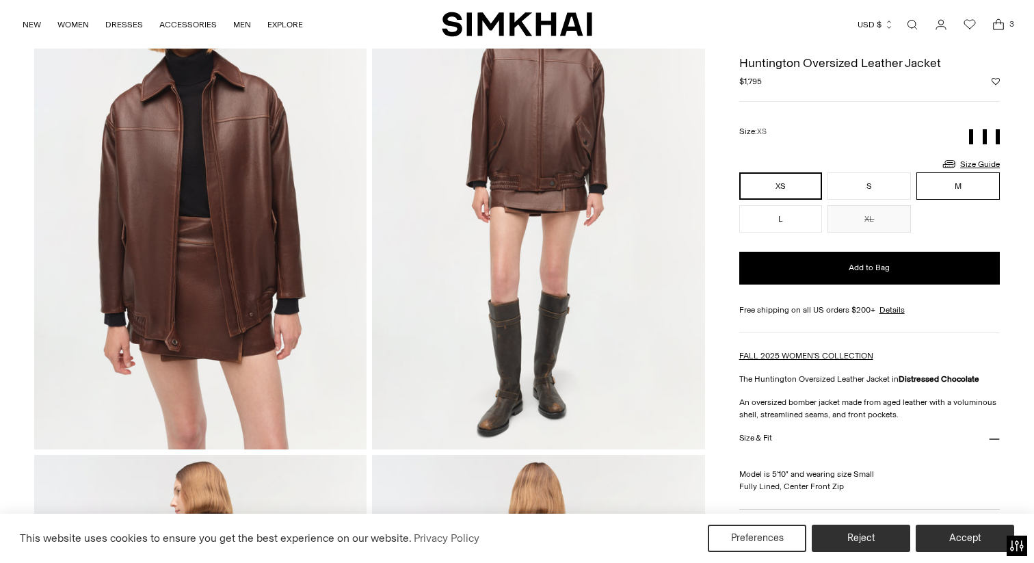
click at [981, 186] on button "M" at bounding box center [957, 185] width 83 height 27
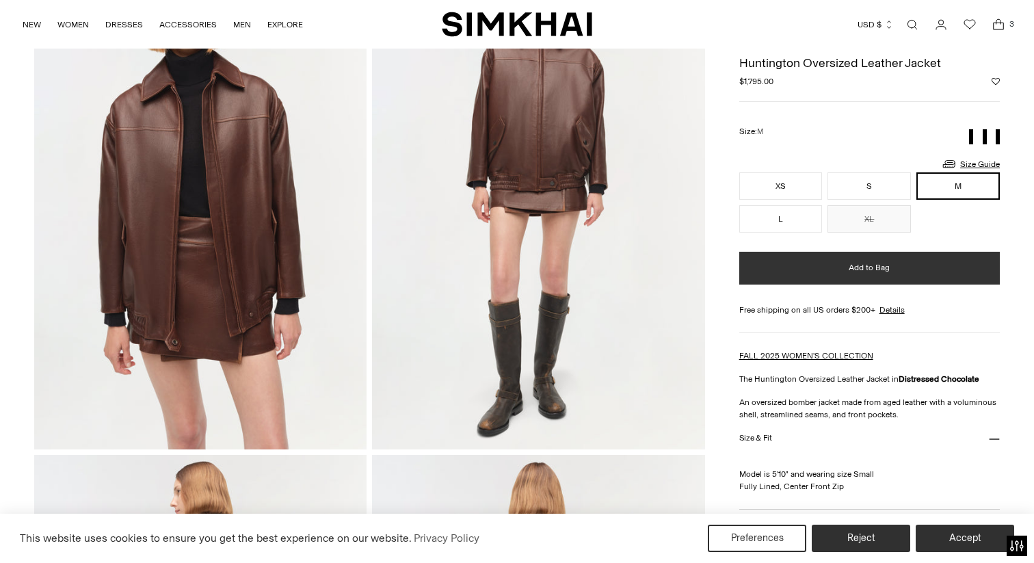
click at [963, 274] on button "Add to Bag" at bounding box center [869, 268] width 261 height 33
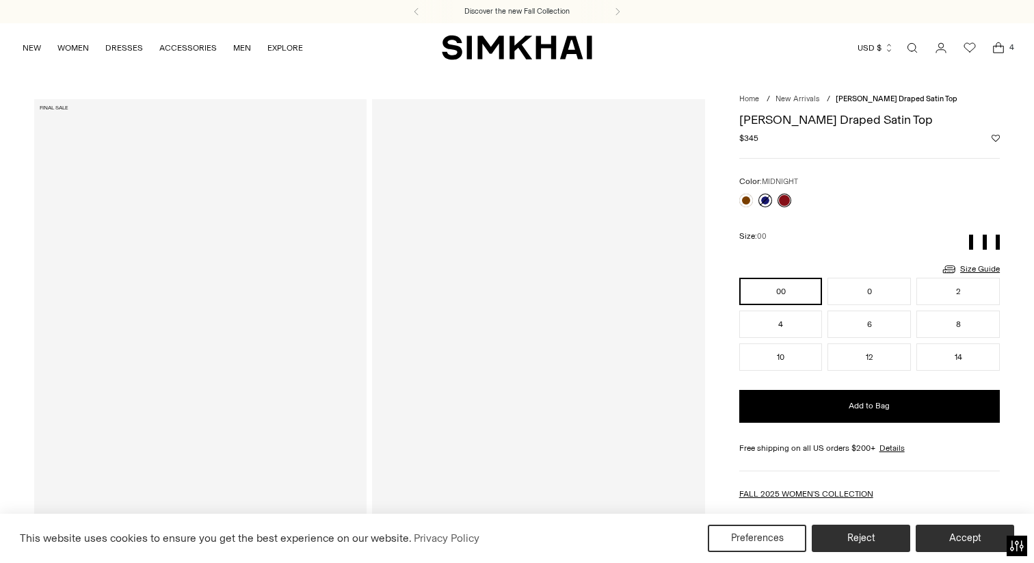
click at [762, 201] on link at bounding box center [765, 201] width 14 height 14
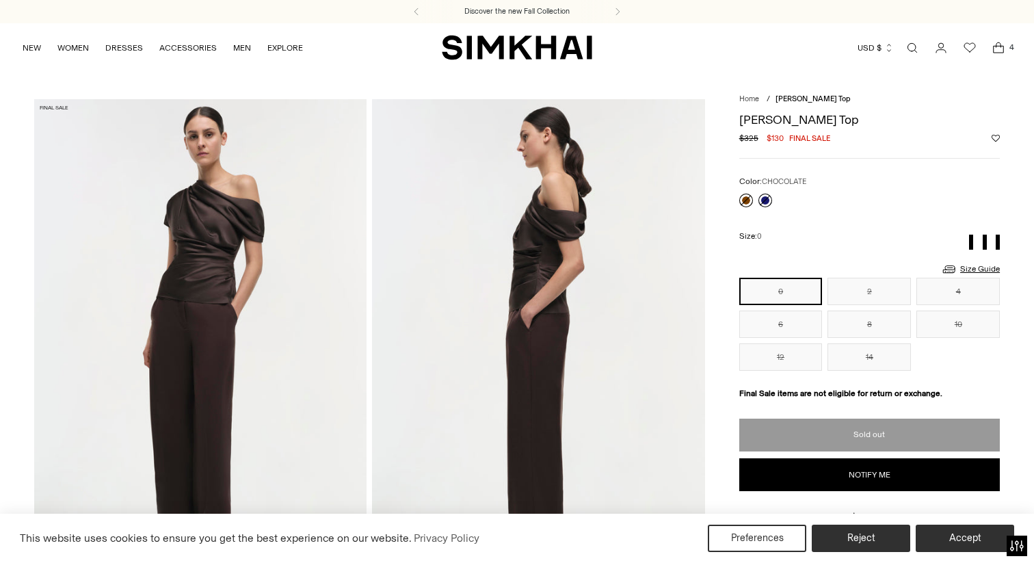
click at [744, 199] on link at bounding box center [746, 201] width 14 height 14
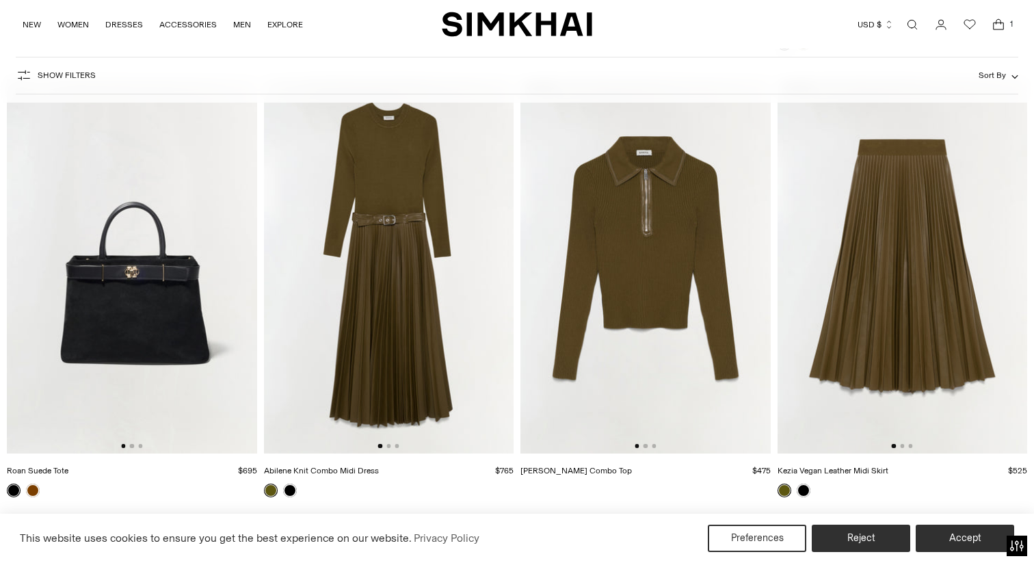
scroll to position [13064, 0]
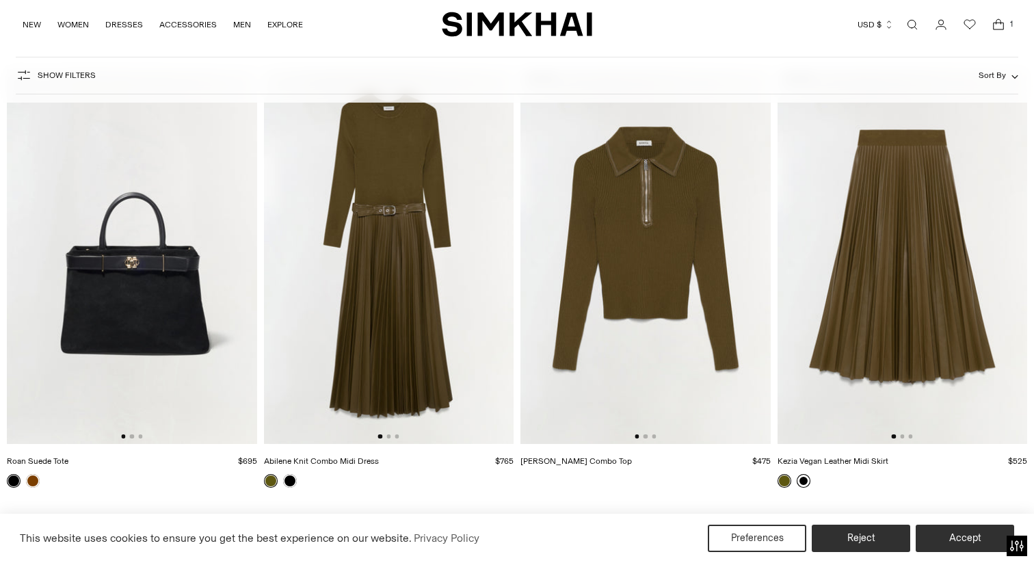
click at [802, 480] on link at bounding box center [804, 481] width 14 height 14
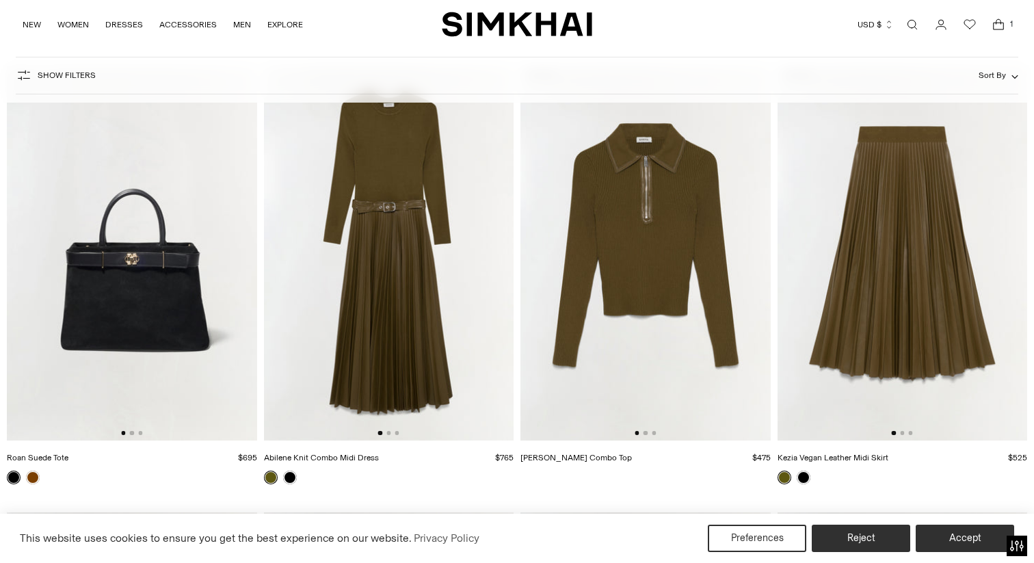
scroll to position [13059, 0]
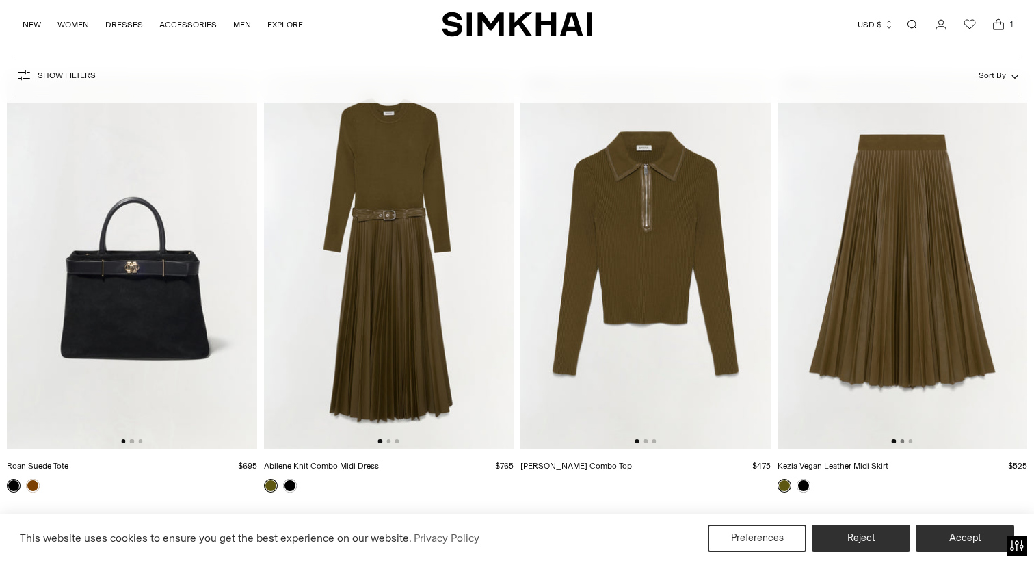
click at [901, 442] on button "Go to slide 2" at bounding box center [902, 441] width 4 height 4
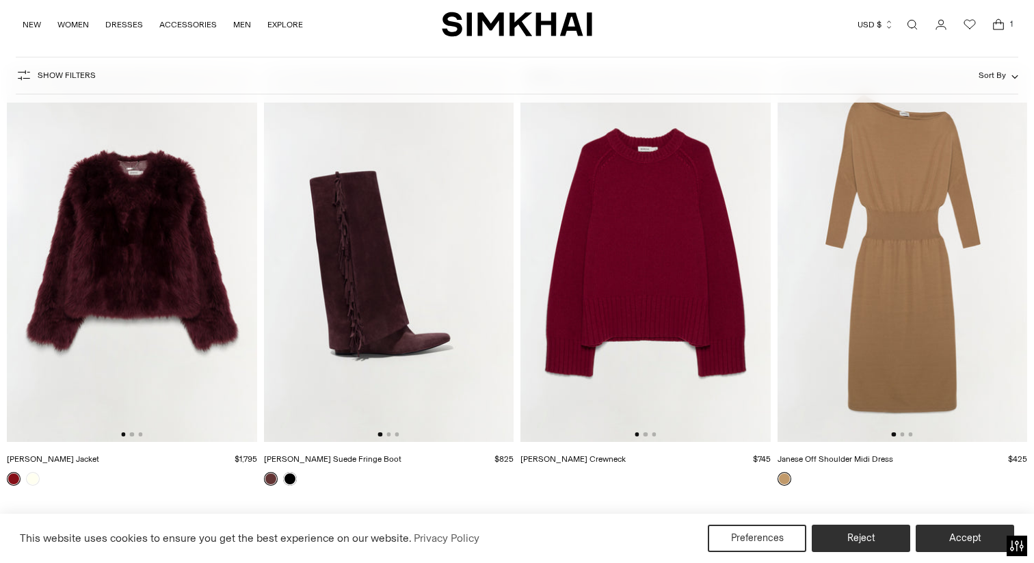
scroll to position [14408, 0]
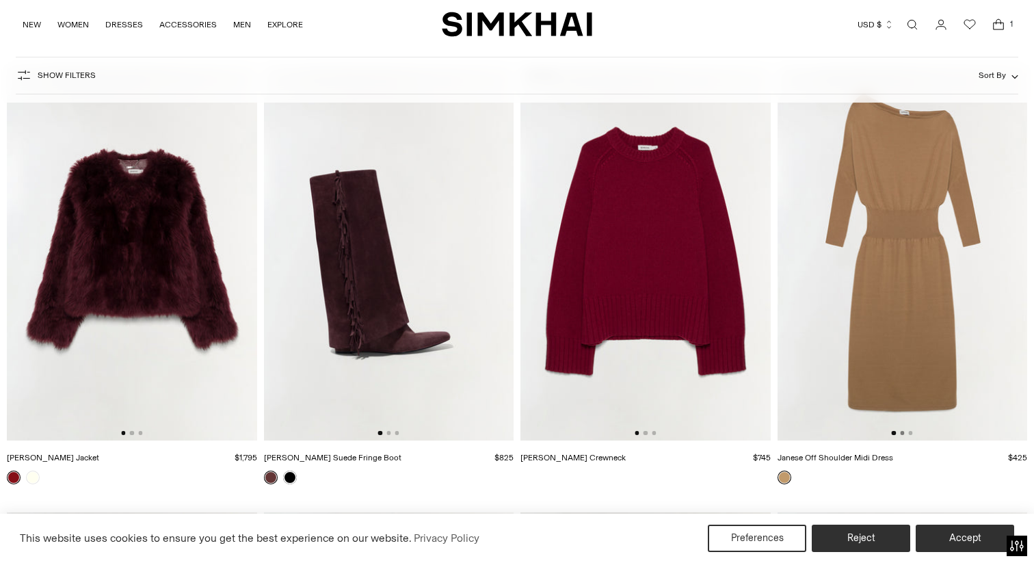
click at [902, 434] on button "Go to slide 2" at bounding box center [902, 433] width 4 height 4
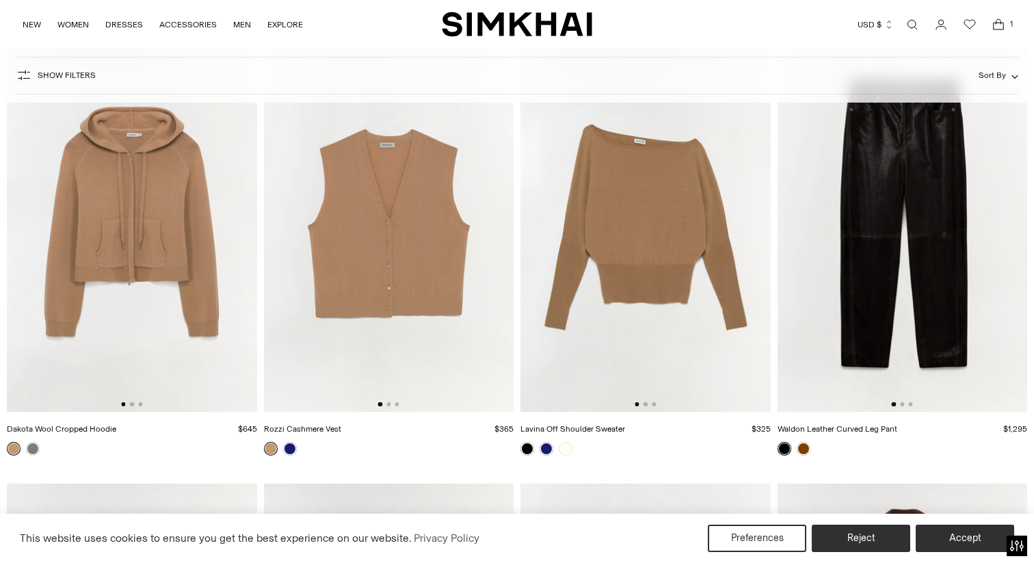
scroll to position [15256, 0]
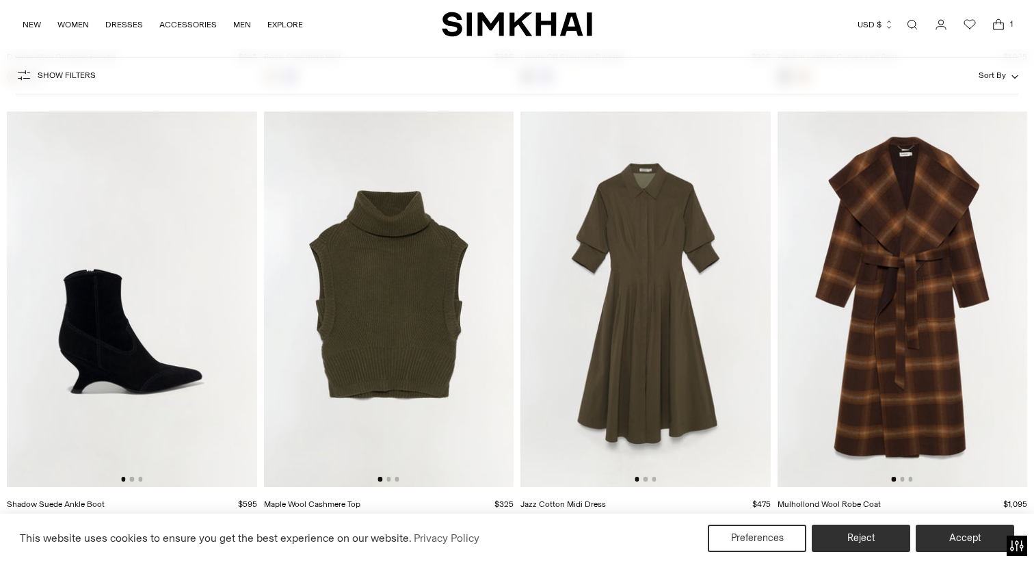
click at [648, 478] on div at bounding box center [645, 479] width 21 height 4
click at [645, 478] on button "Go to slide 2" at bounding box center [646, 479] width 4 height 4
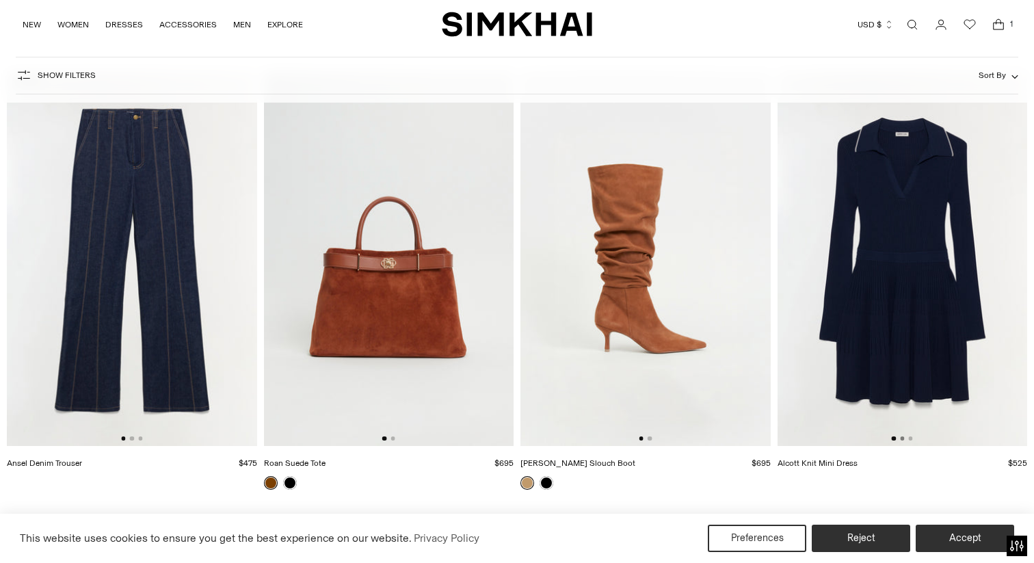
click at [901, 439] on button "Go to slide 2" at bounding box center [902, 438] width 4 height 4
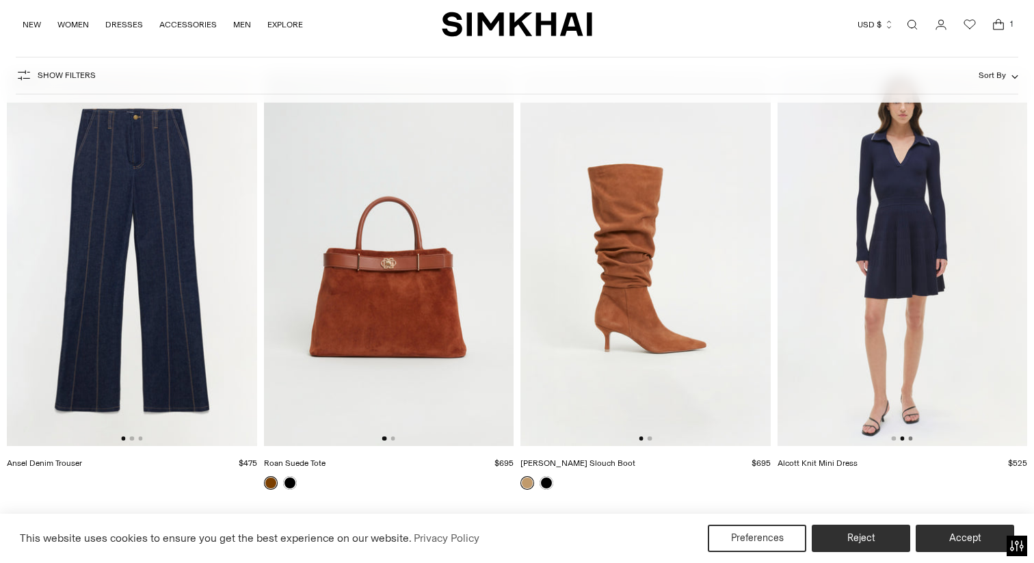
click at [912, 439] on button "Go to slide 3" at bounding box center [910, 438] width 4 height 4
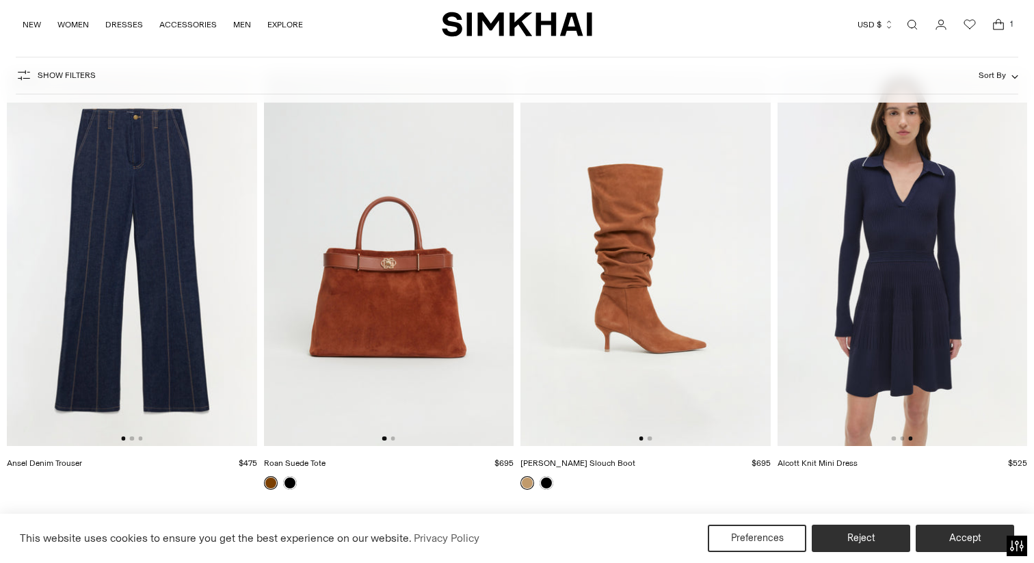
click at [902, 325] on img at bounding box center [903, 258] width 250 height 375
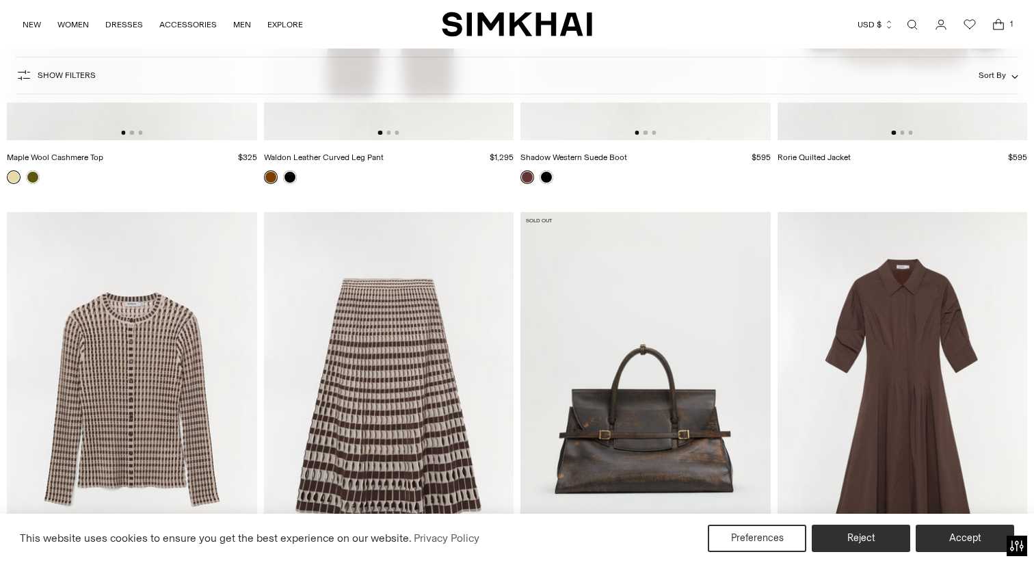
scroll to position [16934, 0]
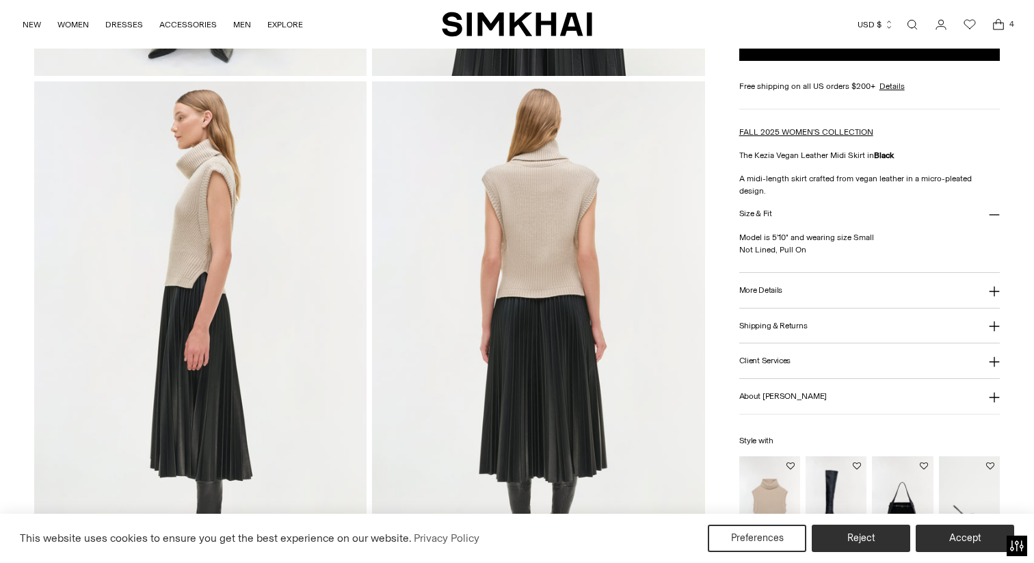
scroll to position [528, 0]
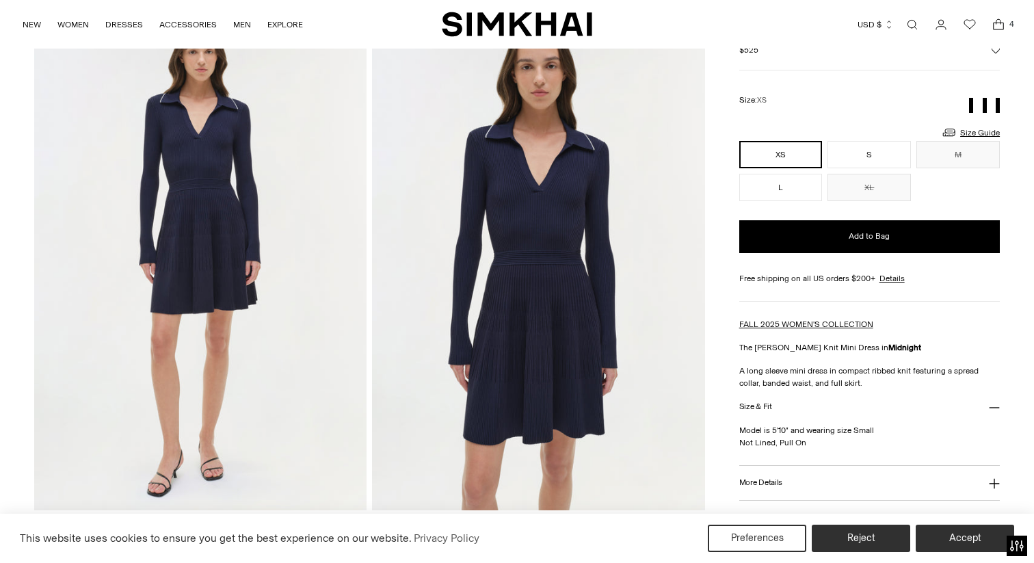
scroll to position [234, 0]
